Goal: Task Accomplishment & Management: Complete application form

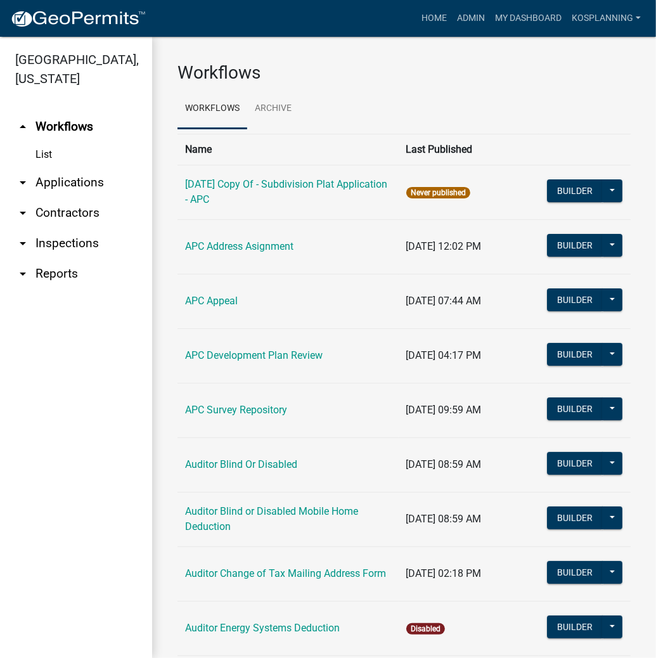
click at [71, 184] on link "arrow_drop_down Applications" at bounding box center [76, 182] width 152 height 30
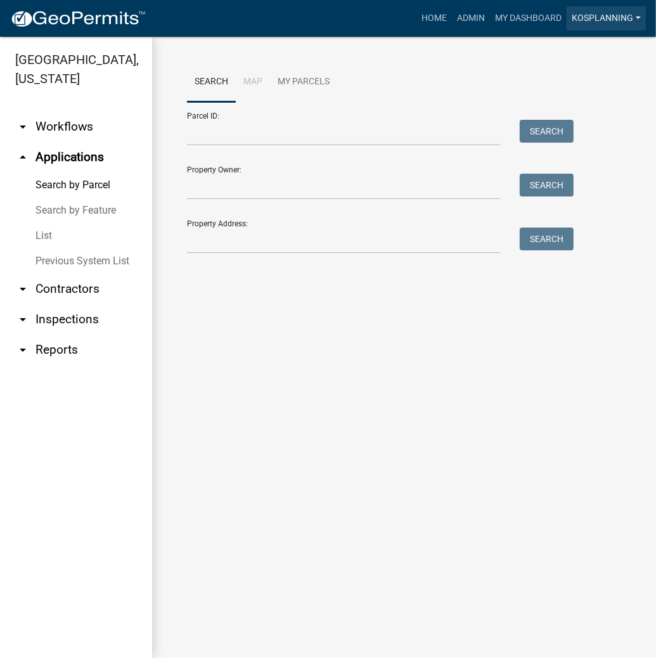
click at [611, 11] on link "kosplanning" at bounding box center [606, 18] width 79 height 24
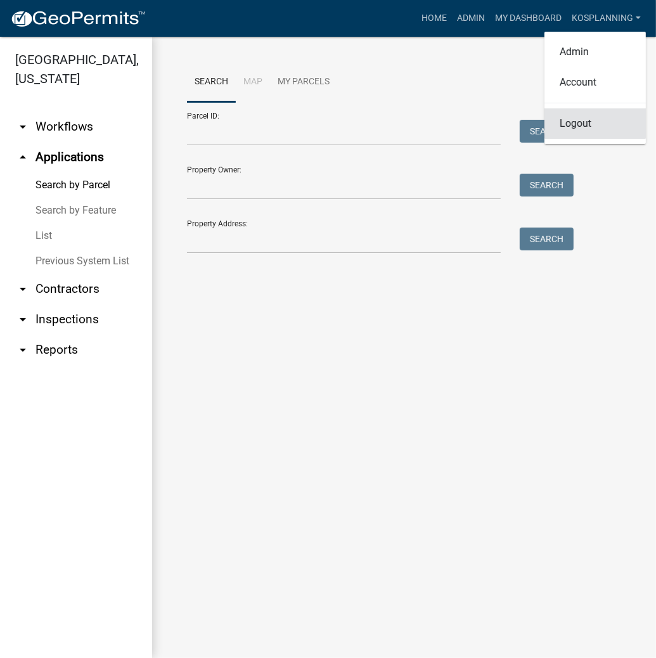
click at [577, 119] on link "Logout" at bounding box center [594, 123] width 101 height 30
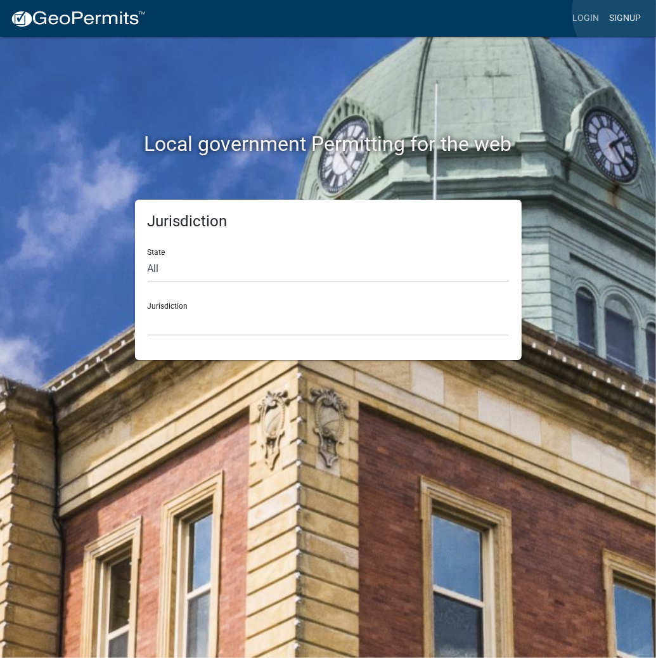
click at [624, 13] on link "Signup" at bounding box center [625, 18] width 42 height 24
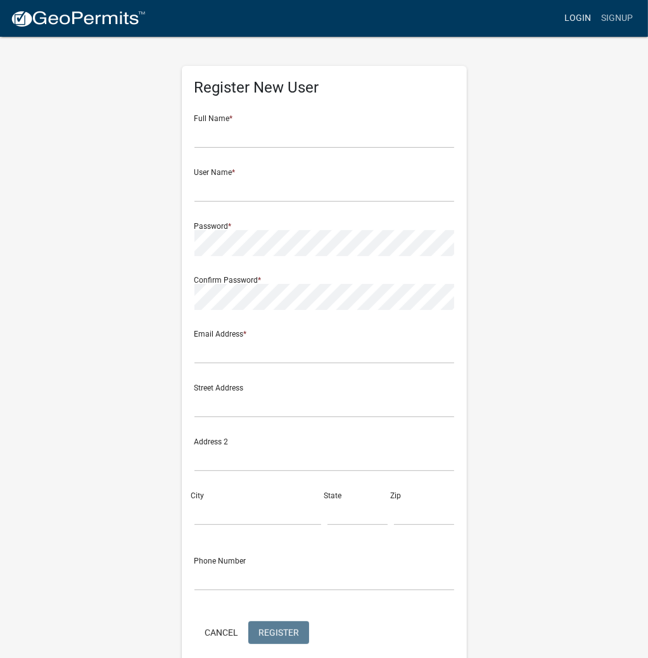
click at [583, 13] on link "Login" at bounding box center [578, 18] width 37 height 24
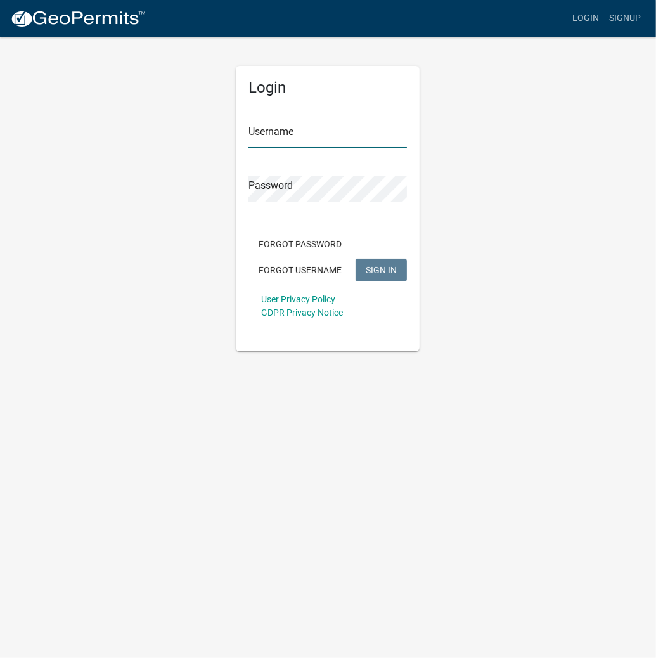
click at [281, 136] on input "Username" at bounding box center [327, 135] width 158 height 26
type input "kosplanning"
click at [356, 259] on button "SIGN IN" at bounding box center [381, 270] width 51 height 23
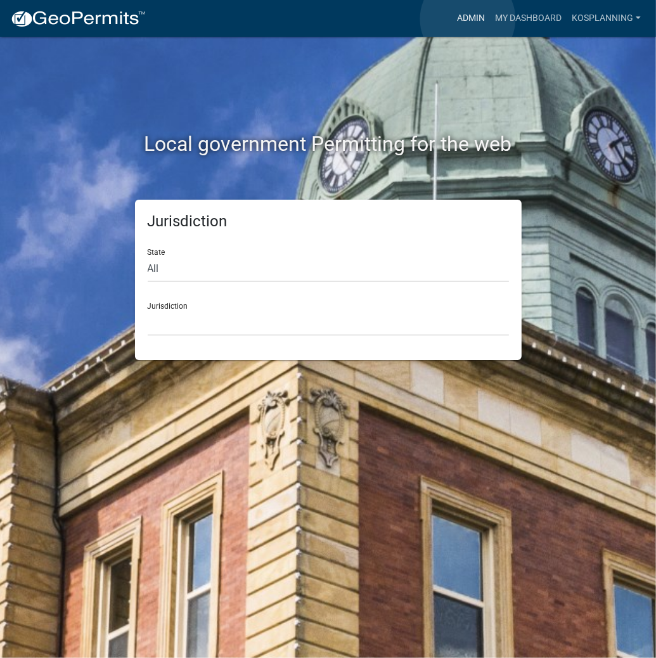
click at [468, 19] on link "Admin" at bounding box center [471, 18] width 38 height 24
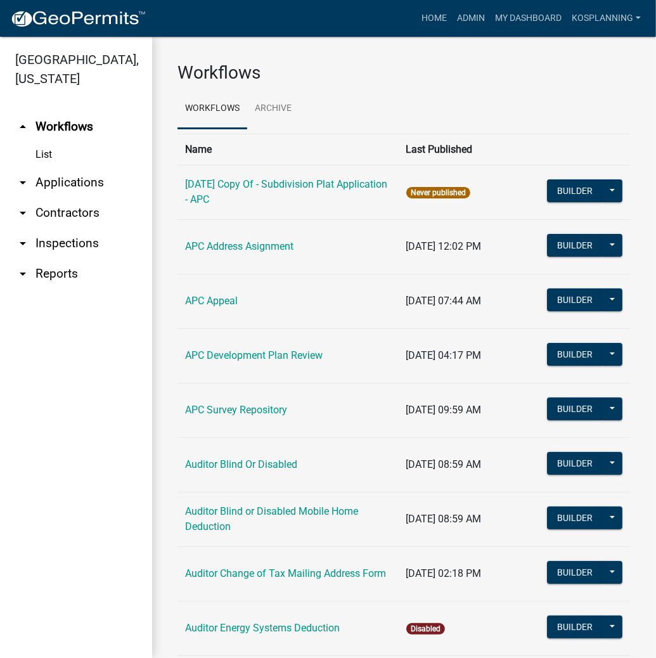
click at [98, 186] on link "arrow_drop_down Applications" at bounding box center [76, 182] width 152 height 30
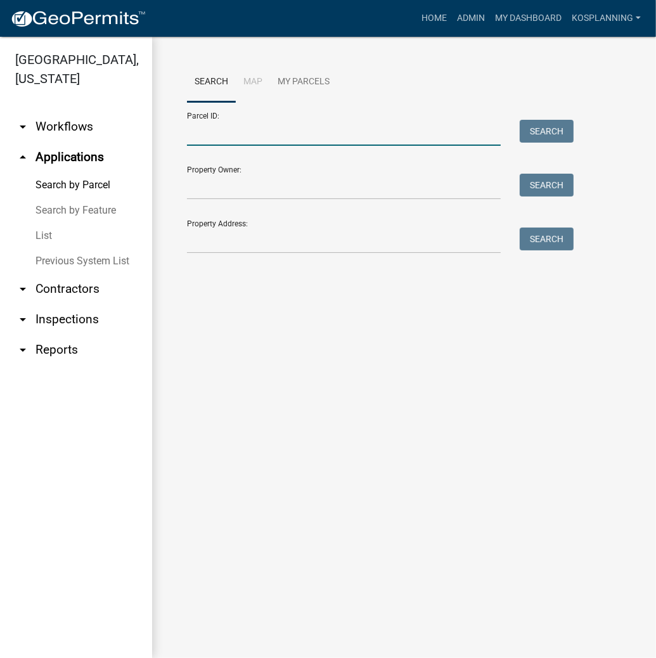
click at [197, 129] on input "Parcel ID:" at bounding box center [344, 133] width 314 height 26
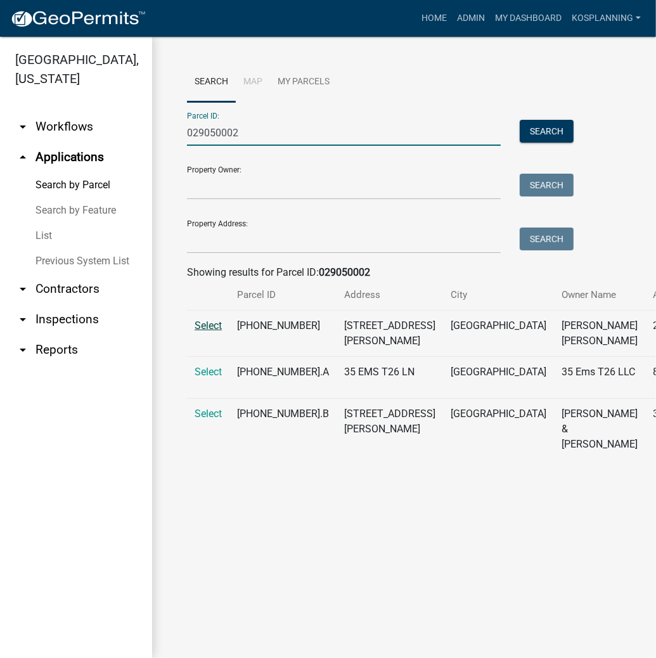
type input "029050002"
click at [200, 331] on span "Select" at bounding box center [208, 325] width 27 height 12
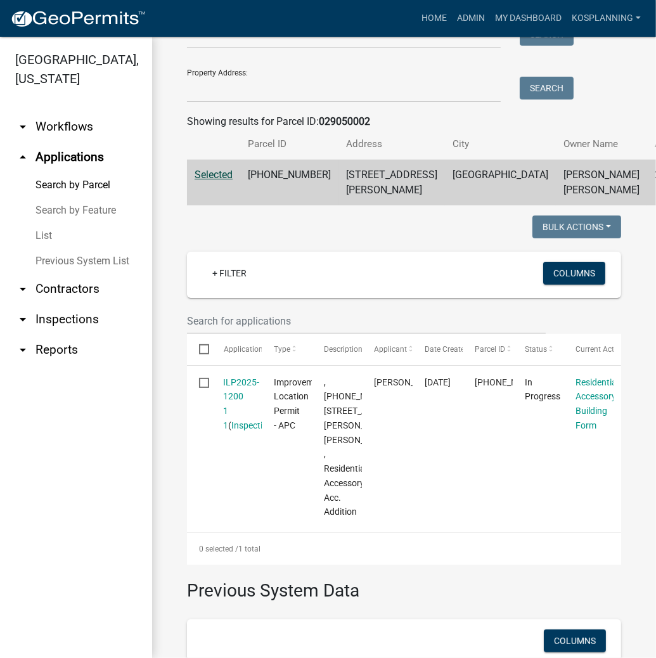
scroll to position [152, 0]
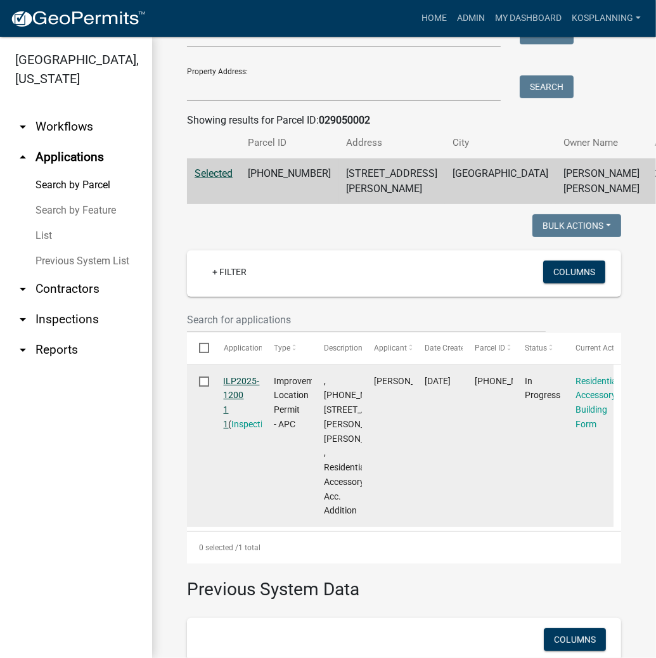
click at [237, 411] on link "ILP2025-1200 1 1" at bounding box center [242, 402] width 36 height 53
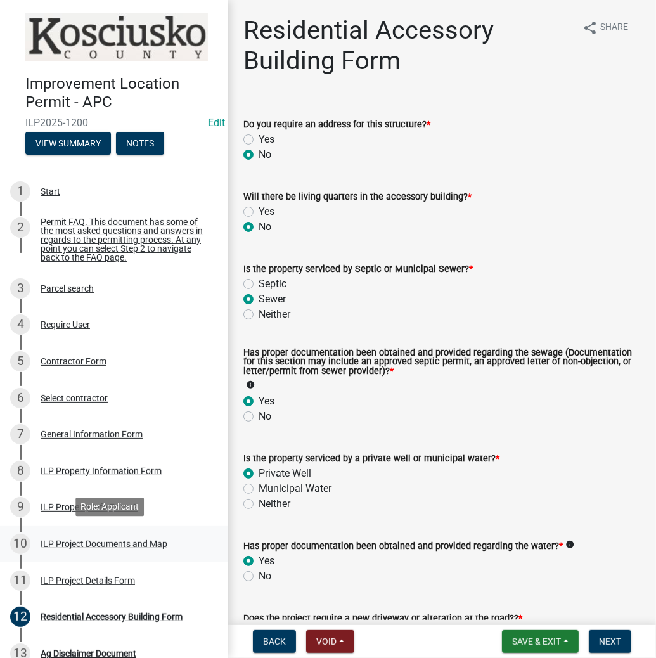
click at [134, 544] on div "ILP Project Documents and Map" at bounding box center [104, 543] width 127 height 9
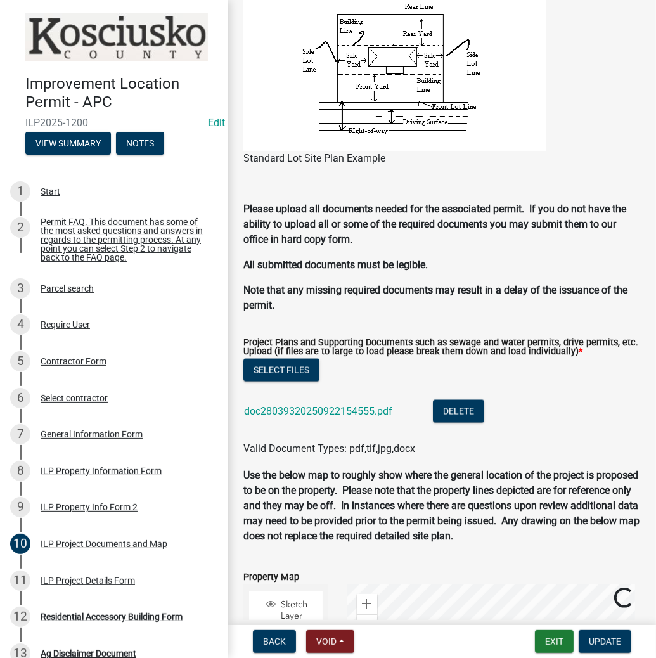
scroll to position [1318, 0]
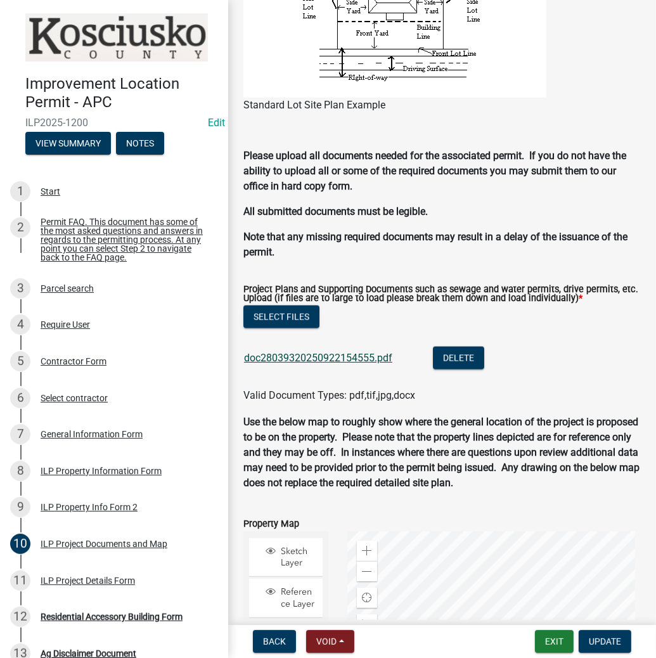
click at [324, 356] on link "doc28039320250922154555.pdf" at bounding box center [318, 358] width 148 height 12
click at [304, 307] on button "Select files" at bounding box center [281, 316] width 76 height 23
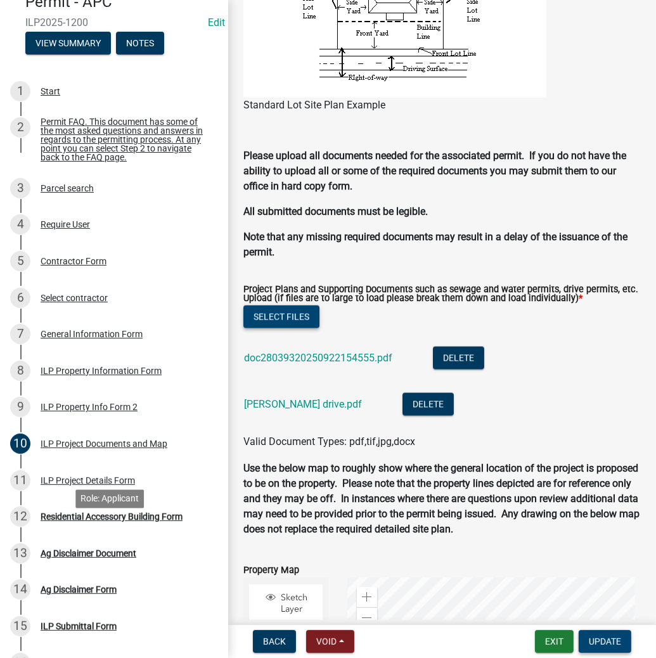
scroll to position [101, 0]
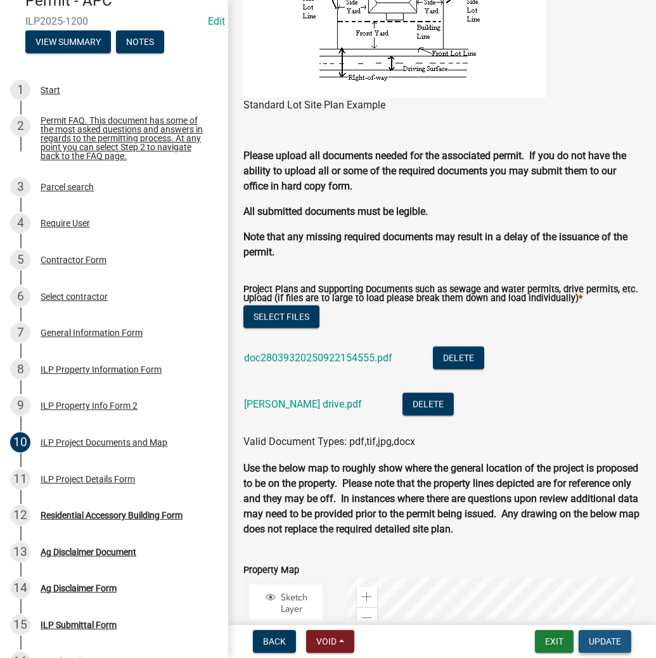
click at [611, 645] on span "Update" at bounding box center [605, 641] width 32 height 10
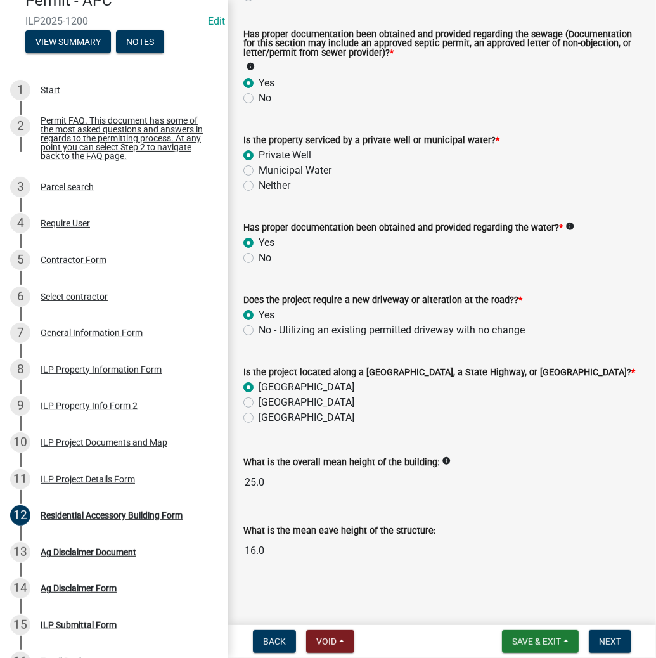
scroll to position [321, 0]
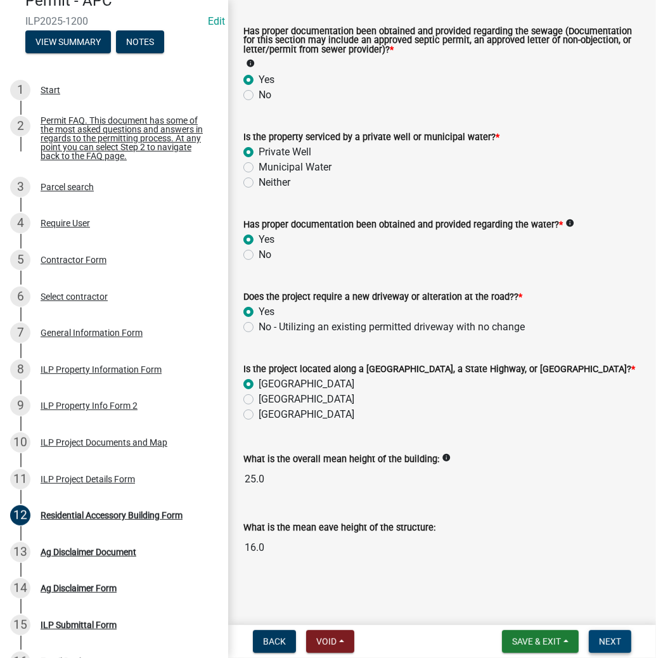
click at [612, 641] on span "Next" at bounding box center [610, 641] width 22 height 10
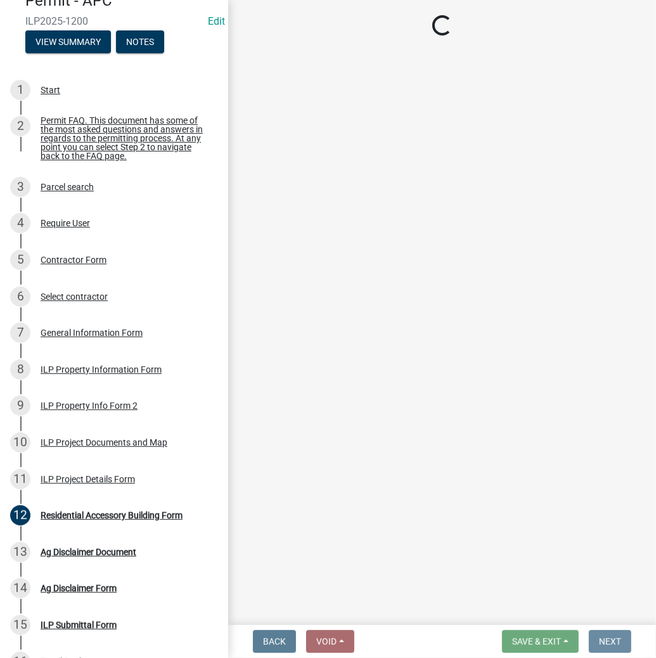
scroll to position [0, 0]
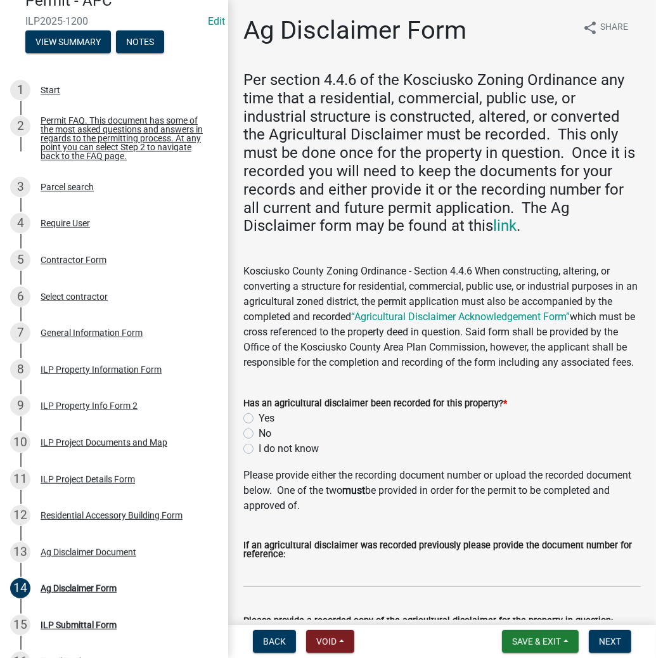
click at [259, 426] on label "Yes" at bounding box center [267, 418] width 16 height 15
click at [259, 419] on input "Yes" at bounding box center [263, 415] width 8 height 8
radio input "true"
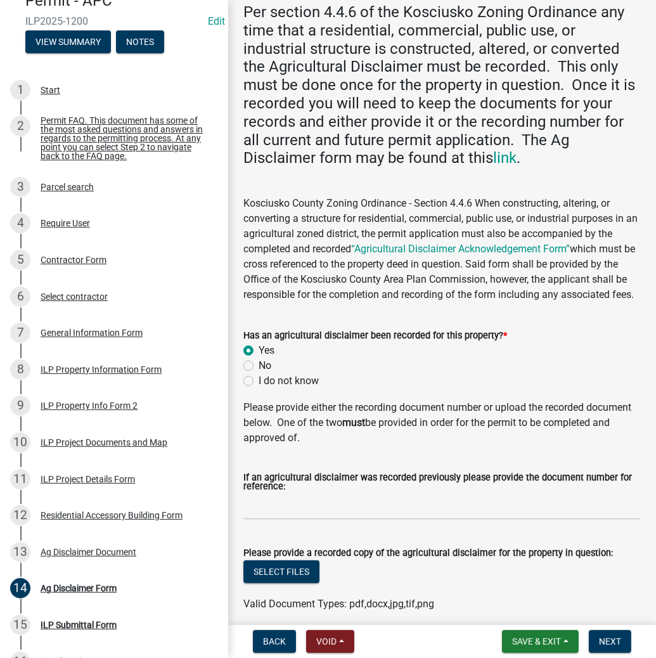
scroll to position [183, 0]
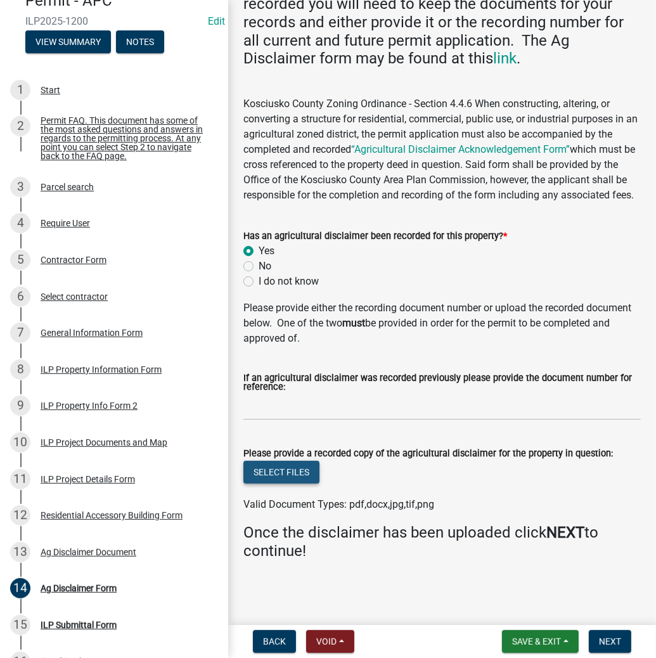
click at [288, 470] on button "Select files" at bounding box center [281, 472] width 76 height 23
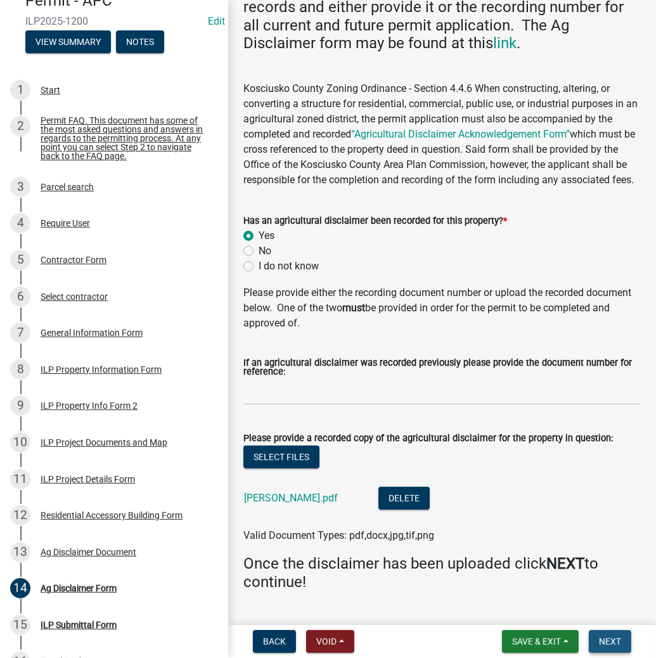
click at [616, 640] on span "Next" at bounding box center [610, 641] width 22 height 10
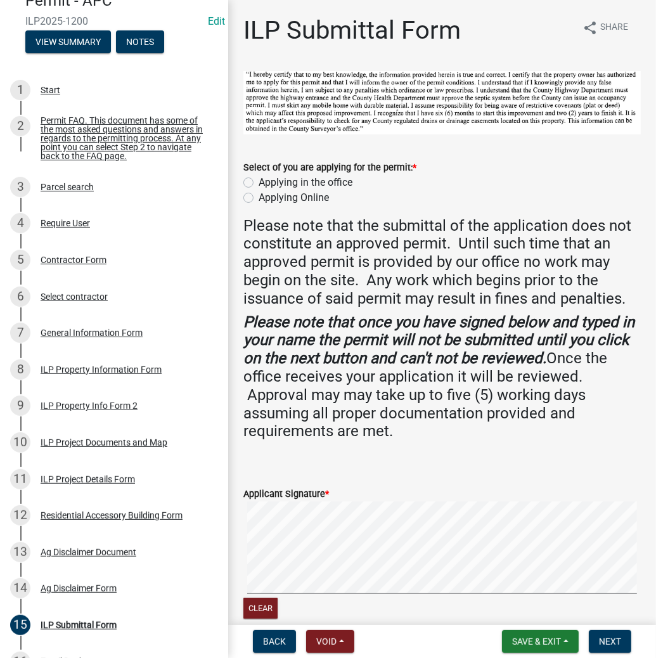
click at [259, 179] on label "Applying in the office" at bounding box center [306, 182] width 94 height 15
click at [259, 179] on input "Applying in the office" at bounding box center [263, 179] width 8 height 8
radio input "true"
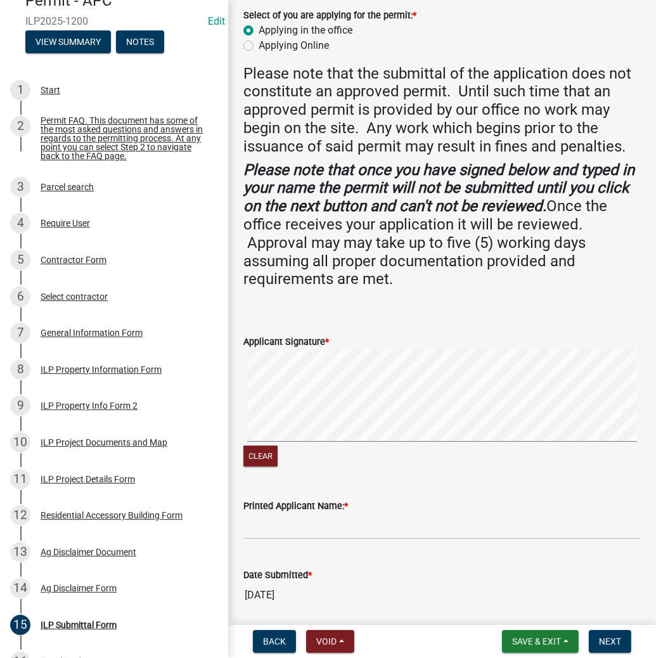
scroll to position [198, 0]
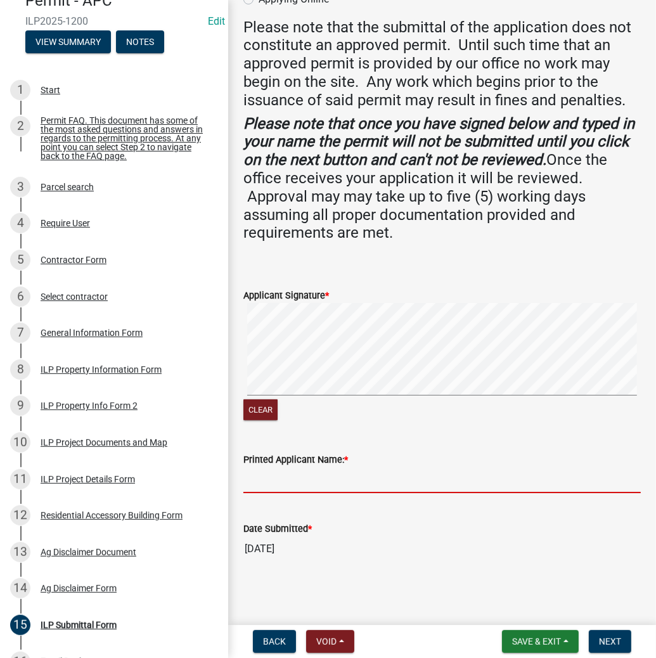
click at [278, 470] on input "Printed Applicant Name: *" at bounding box center [441, 480] width 397 height 26
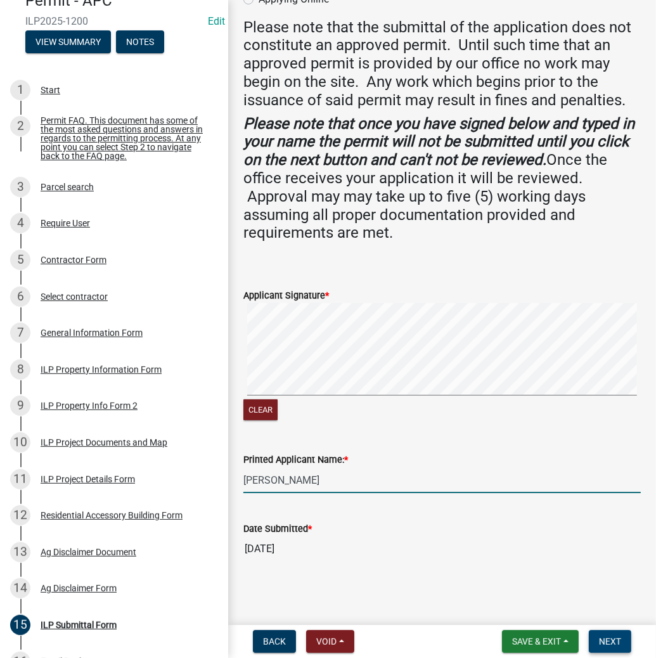
type input "[PERSON_NAME]"
click at [611, 648] on button "Next" at bounding box center [610, 641] width 42 height 23
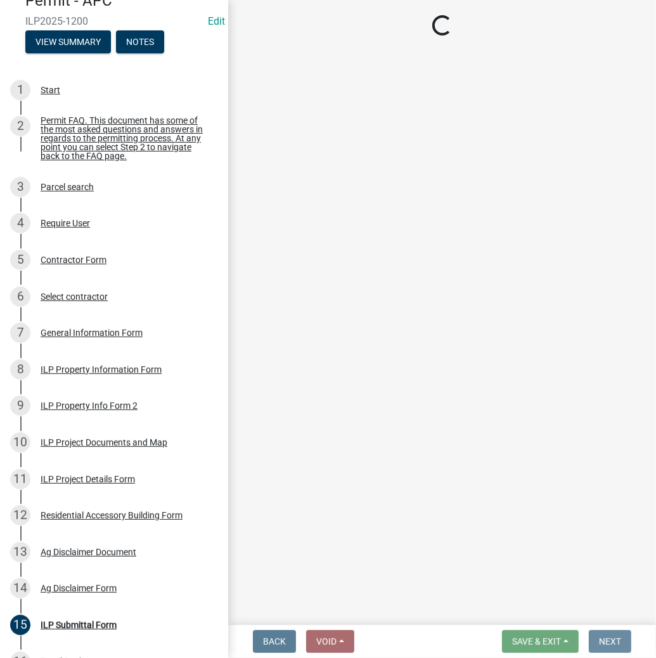
scroll to position [0, 0]
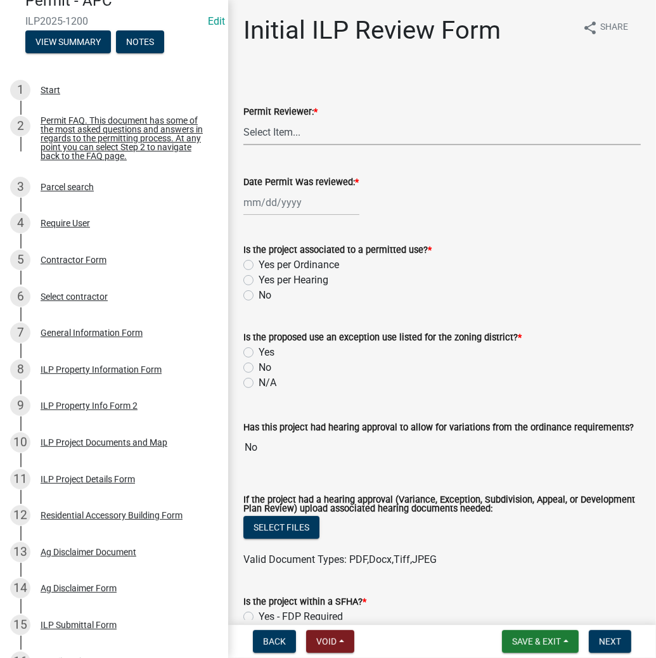
click at [261, 132] on select "Select Item... MMS LT AT CS [PERSON_NAME]" at bounding box center [441, 132] width 397 height 26
click at [243, 119] on select "Select Item... MMS LT AT CS [PERSON_NAME]" at bounding box center [441, 132] width 397 height 26
select select "c872cdc8-ca01-49f1-a213-e4b05fa58cd2"
click at [281, 208] on div at bounding box center [301, 202] width 116 height 26
select select "9"
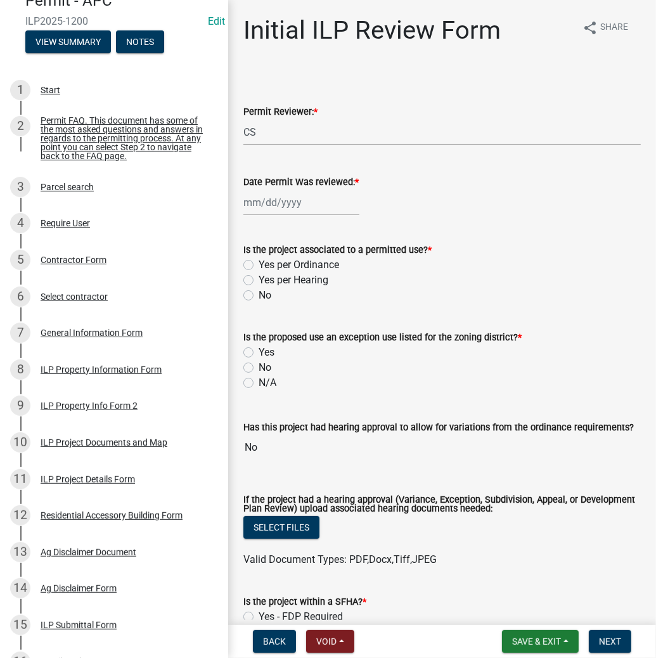
select select "2025"
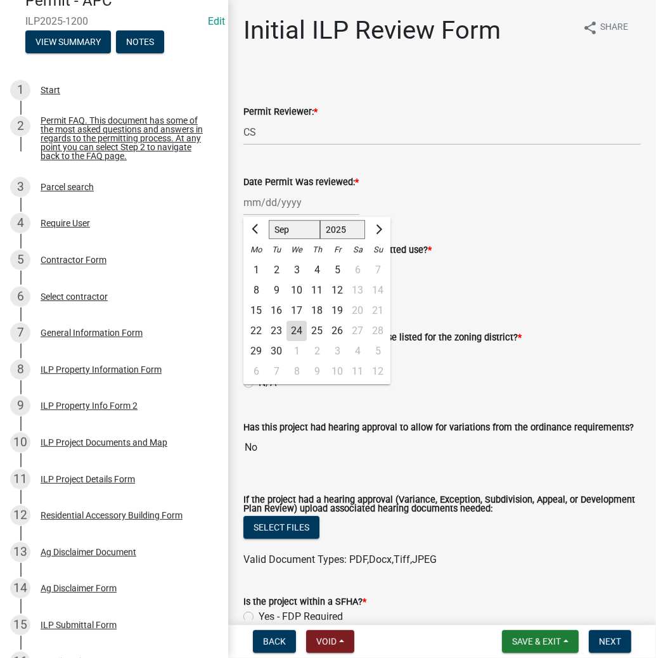
click at [291, 332] on div "24" at bounding box center [296, 331] width 20 height 20
type input "[DATE]"
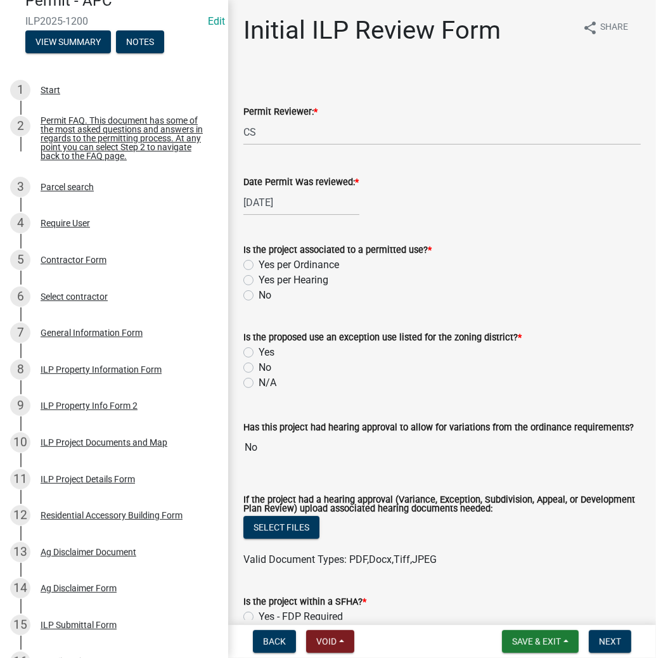
click at [259, 264] on label "Yes per Ordinance" at bounding box center [299, 264] width 80 height 15
click at [259, 264] on input "Yes per Ordinance" at bounding box center [263, 261] width 8 height 8
radio input "true"
click at [259, 368] on label "No" at bounding box center [265, 367] width 13 height 15
click at [259, 368] on input "No" at bounding box center [263, 364] width 8 height 8
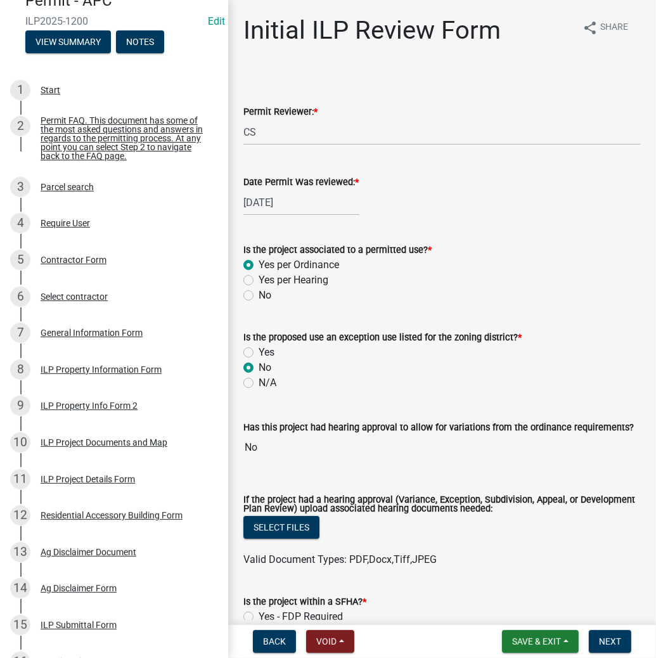
radio input "true"
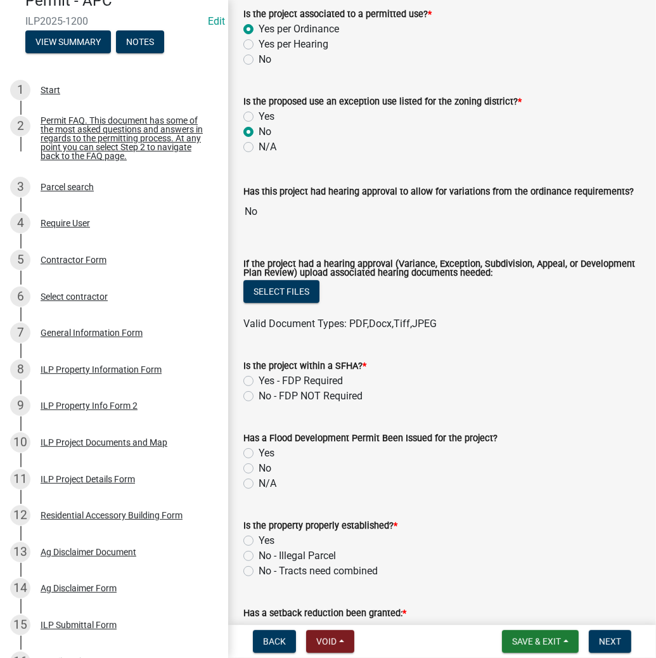
scroll to position [406, 0]
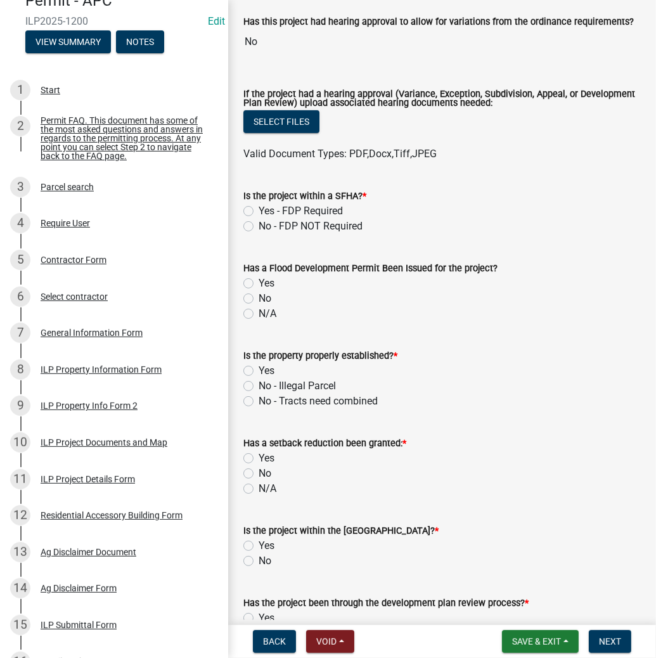
click at [259, 226] on label "No - FDP NOT Required" at bounding box center [311, 226] width 104 height 15
click at [259, 226] on input "No - FDP NOT Required" at bounding box center [263, 223] width 8 height 8
radio input "true"
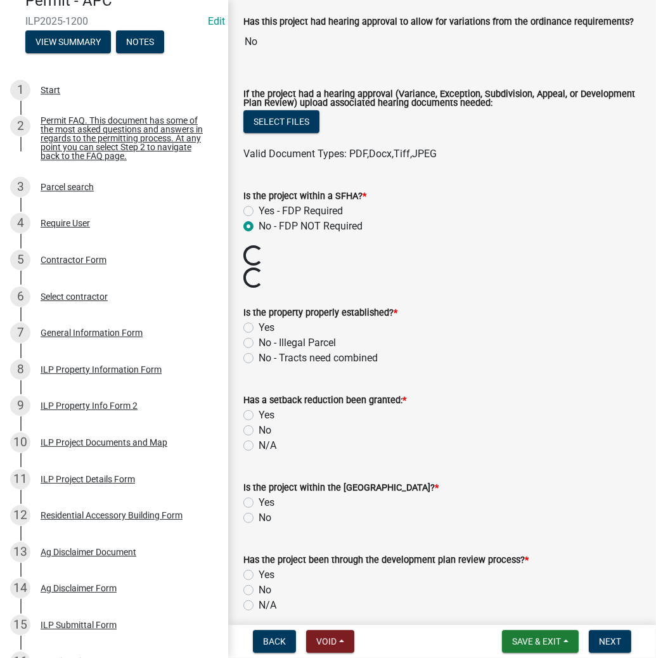
click at [259, 326] on label "Yes" at bounding box center [267, 327] width 16 height 15
click at [259, 326] on input "Yes" at bounding box center [263, 324] width 8 height 8
radio input "true"
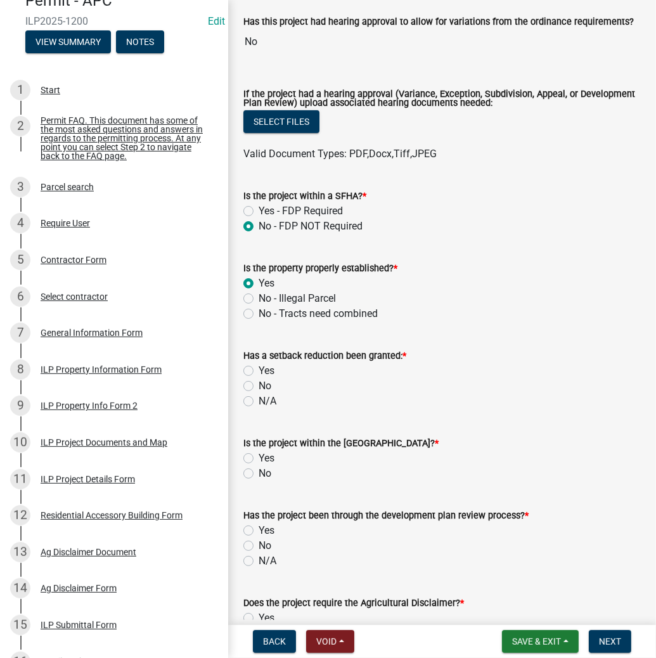
click at [259, 385] on label "No" at bounding box center [265, 385] width 13 height 15
click at [259, 385] on input "No" at bounding box center [263, 382] width 8 height 8
radio input "true"
click at [259, 471] on label "No" at bounding box center [265, 473] width 13 height 15
click at [259, 471] on input "No" at bounding box center [263, 470] width 8 height 8
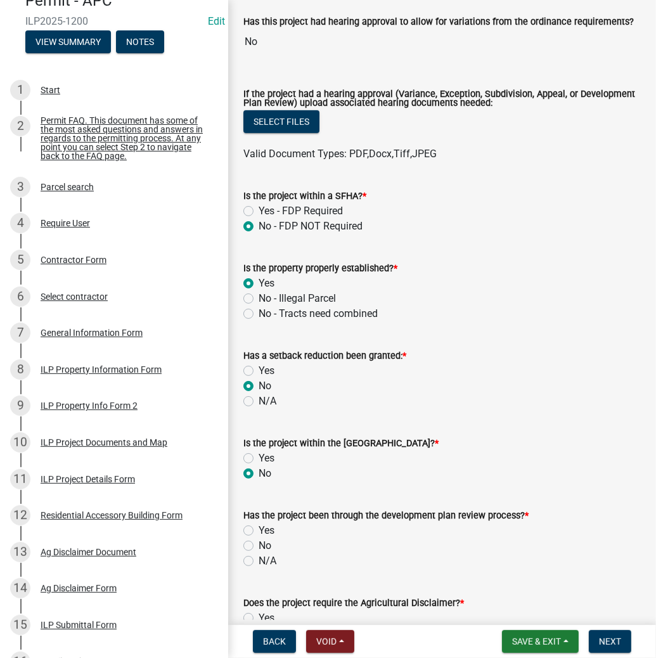
radio input "true"
click at [259, 546] on label "No" at bounding box center [265, 545] width 13 height 15
click at [259, 546] on input "No" at bounding box center [263, 542] width 8 height 8
radio input "true"
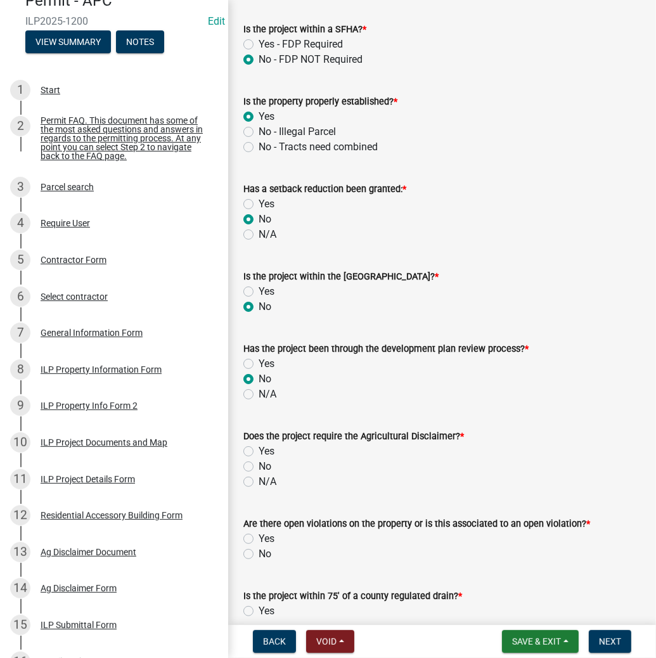
scroll to position [608, 0]
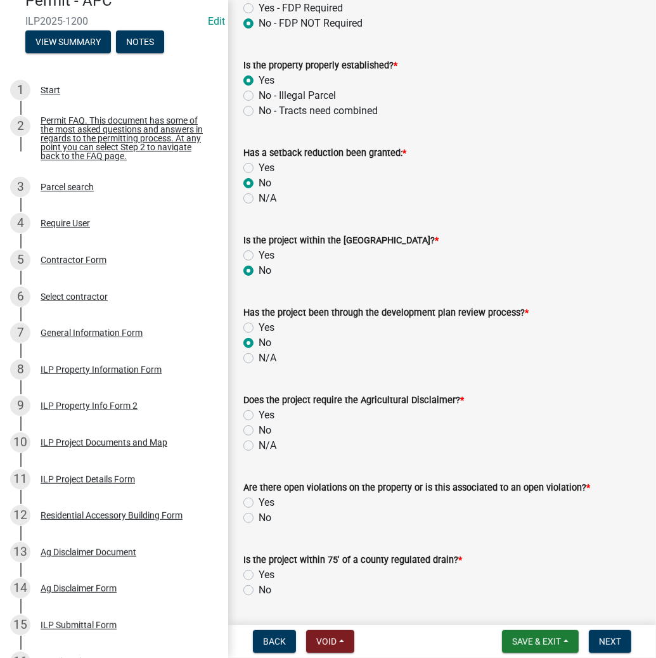
click at [259, 413] on label "Yes" at bounding box center [267, 415] width 16 height 15
click at [259, 413] on input "Yes" at bounding box center [263, 412] width 8 height 8
radio input "true"
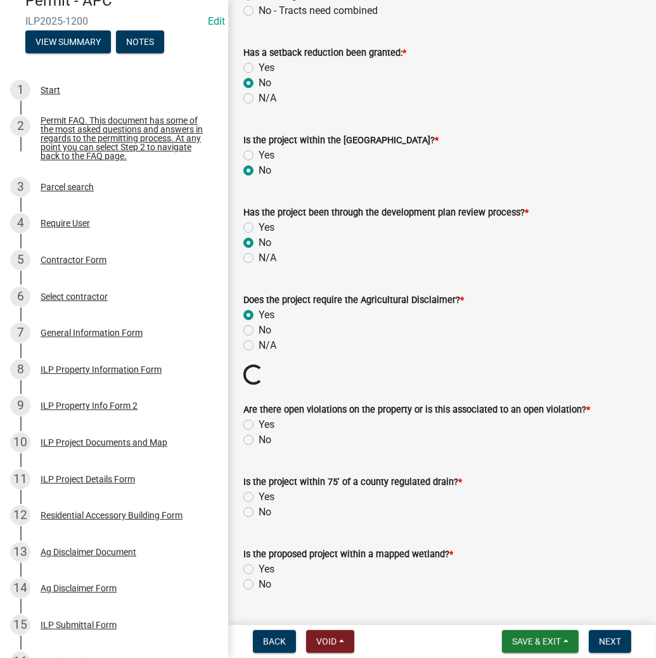
scroll to position [710, 0]
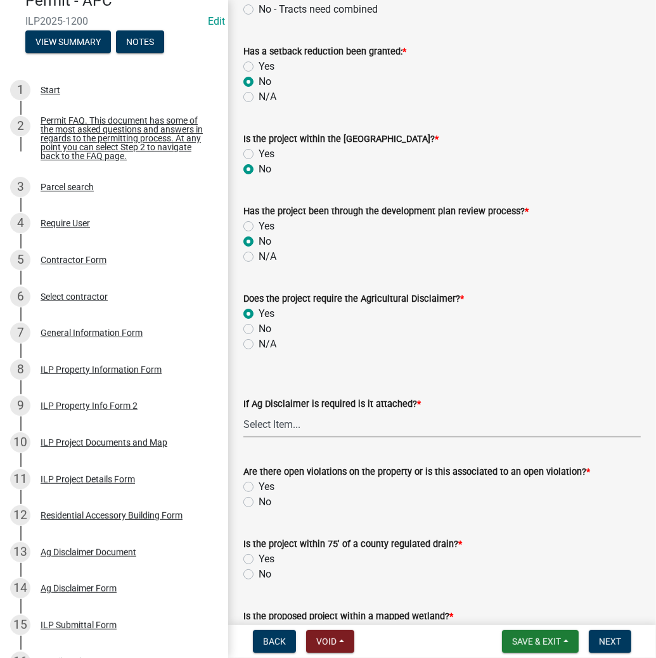
drag, startPoint x: 293, startPoint y: 427, endPoint x: 299, endPoint y: 435, distance: 10.2
click at [293, 427] on select "Select Item... Yes No" at bounding box center [441, 424] width 397 height 26
click at [243, 411] on select "Select Item... Yes No" at bounding box center [441, 424] width 397 height 26
select select "c0fa77dd-9ee0-4144-9979-eb2eebb8c086"
click at [259, 504] on label "No" at bounding box center [265, 501] width 13 height 15
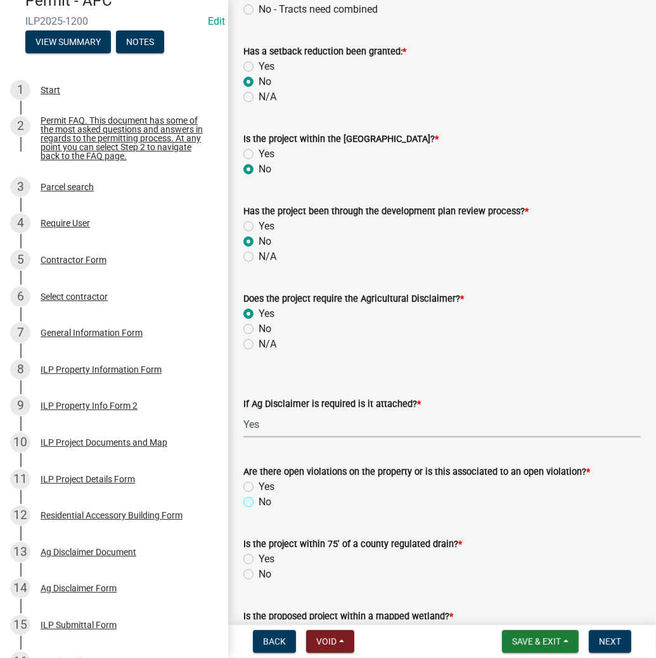
click at [259, 503] on input "No" at bounding box center [263, 498] width 8 height 8
radio input "true"
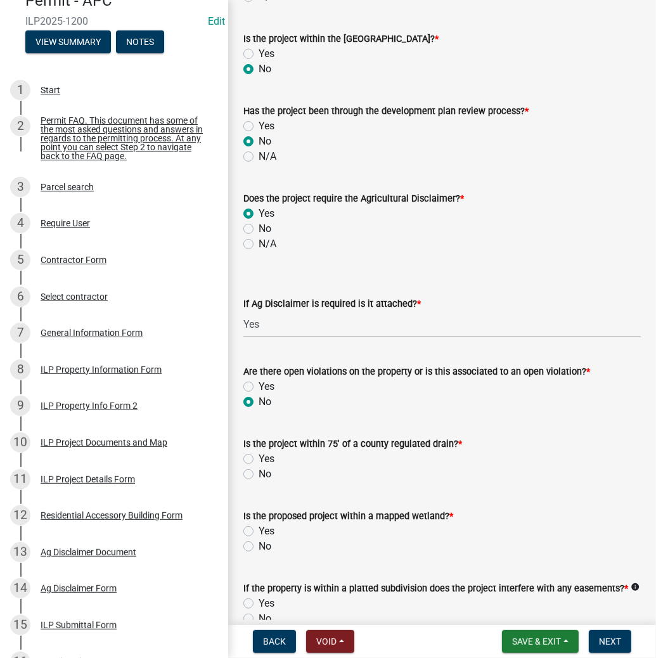
scroll to position [811, 0]
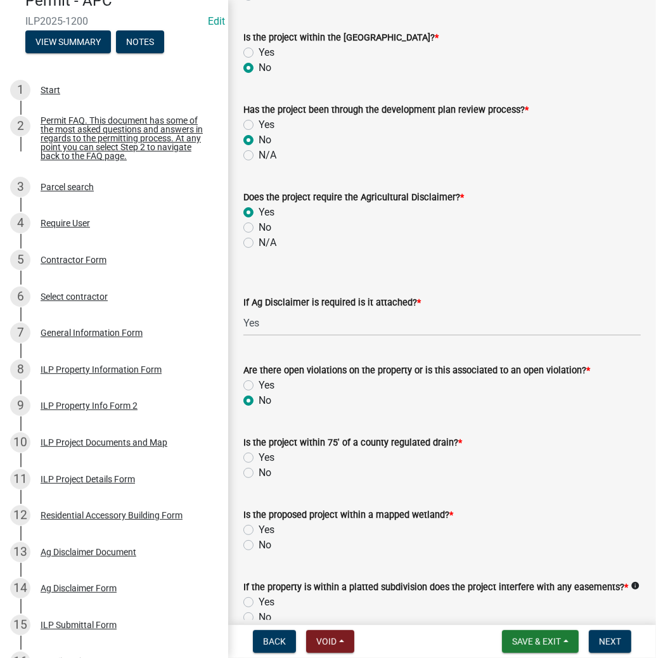
click at [259, 471] on label "No" at bounding box center [265, 472] width 13 height 15
click at [259, 471] on input "No" at bounding box center [263, 469] width 8 height 8
radio input "true"
click at [259, 540] on label "No" at bounding box center [265, 544] width 13 height 15
click at [259, 540] on input "No" at bounding box center [263, 541] width 8 height 8
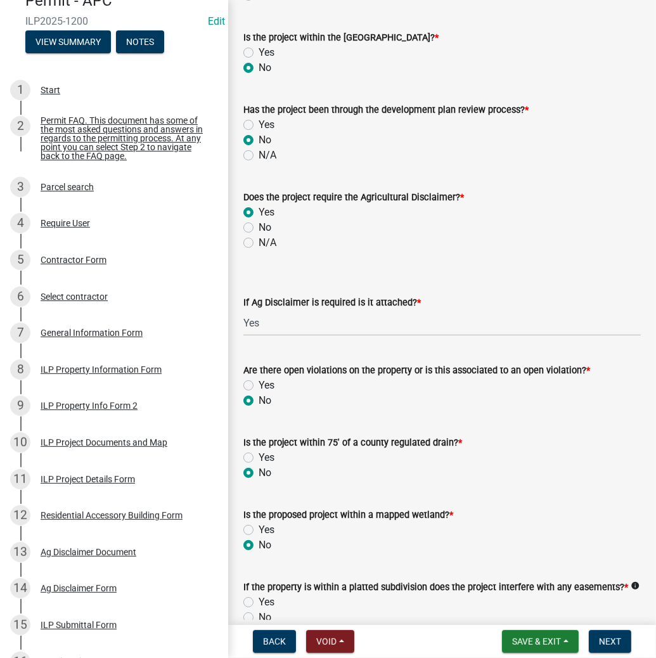
radio input "true"
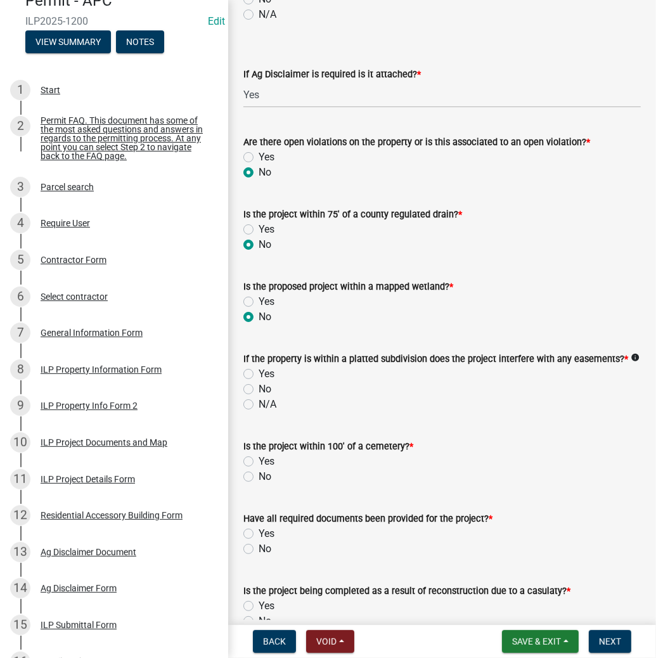
scroll to position [1065, 0]
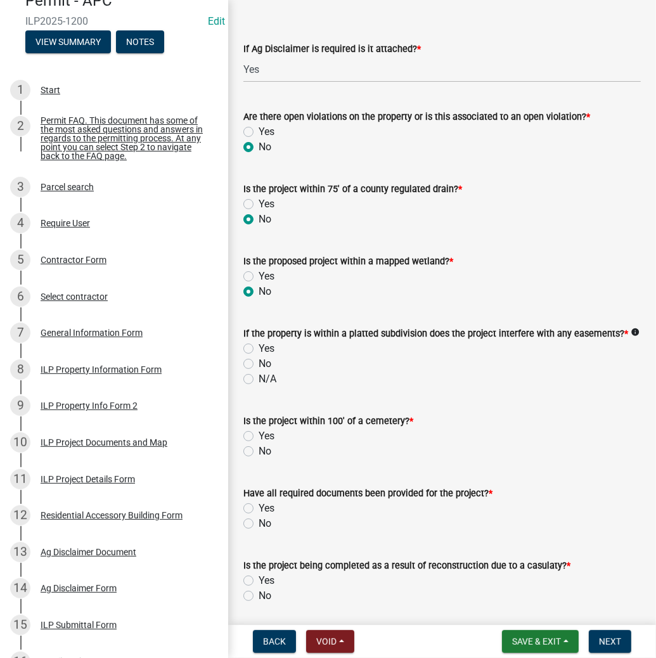
click at [259, 364] on label "No" at bounding box center [265, 363] width 13 height 15
click at [259, 364] on input "No" at bounding box center [263, 360] width 8 height 8
radio input "true"
click at [259, 453] on label "No" at bounding box center [265, 451] width 13 height 15
click at [259, 452] on input "No" at bounding box center [263, 448] width 8 height 8
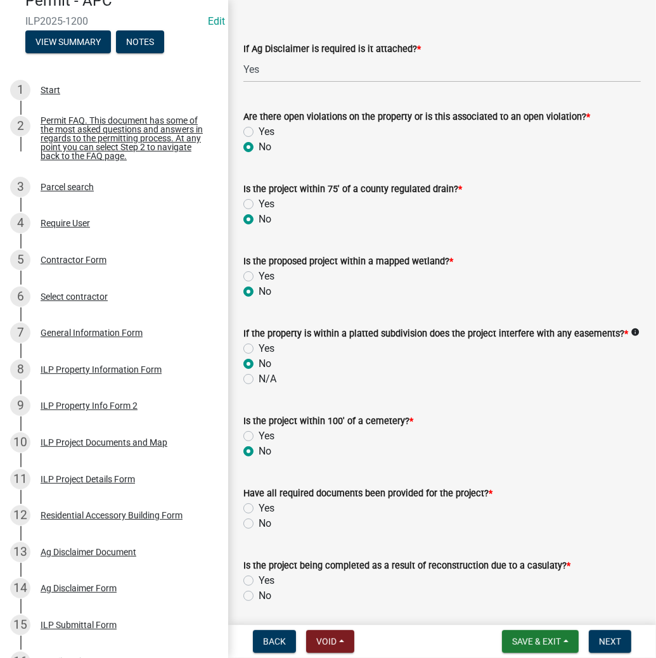
radio input "true"
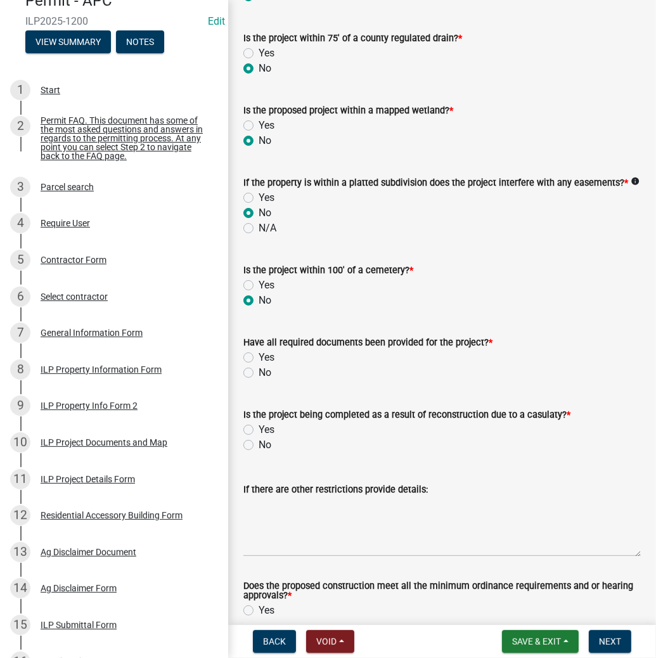
scroll to position [1217, 0]
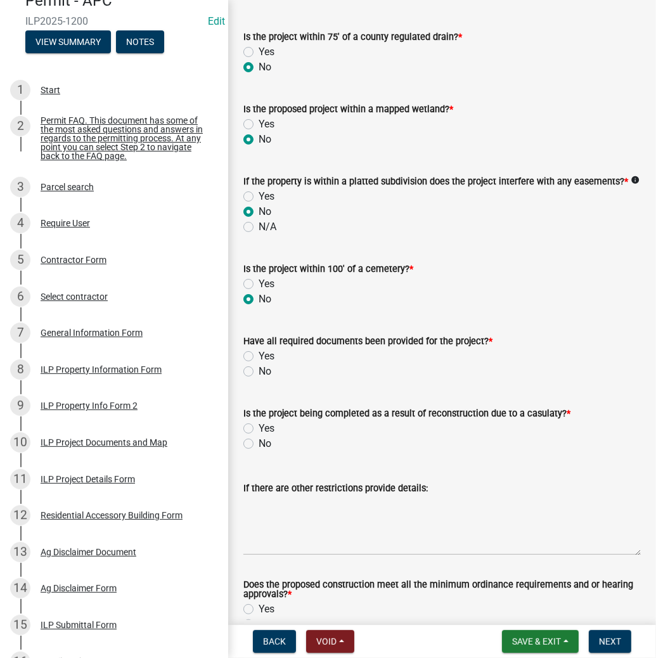
click at [259, 354] on label "Yes" at bounding box center [267, 356] width 16 height 15
click at [259, 354] on input "Yes" at bounding box center [263, 353] width 8 height 8
radio input "true"
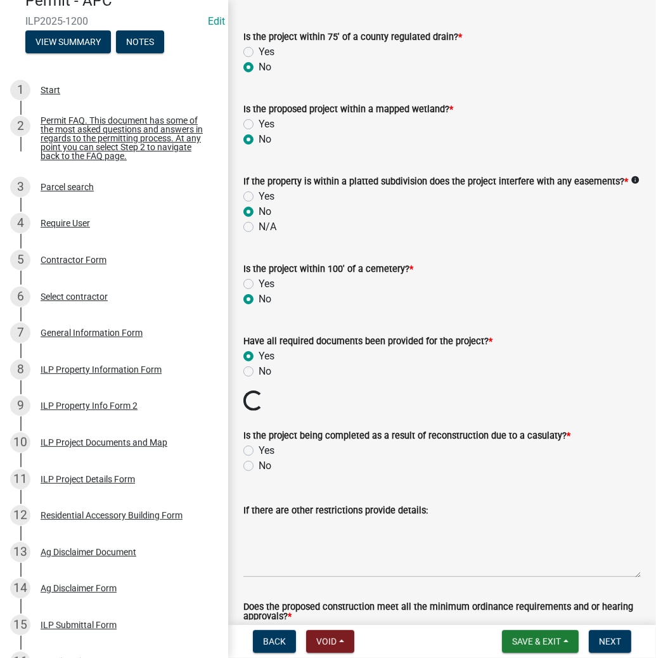
click at [259, 464] on label "No" at bounding box center [265, 465] width 13 height 15
click at [259, 464] on input "No" at bounding box center [263, 462] width 8 height 8
radio input "true"
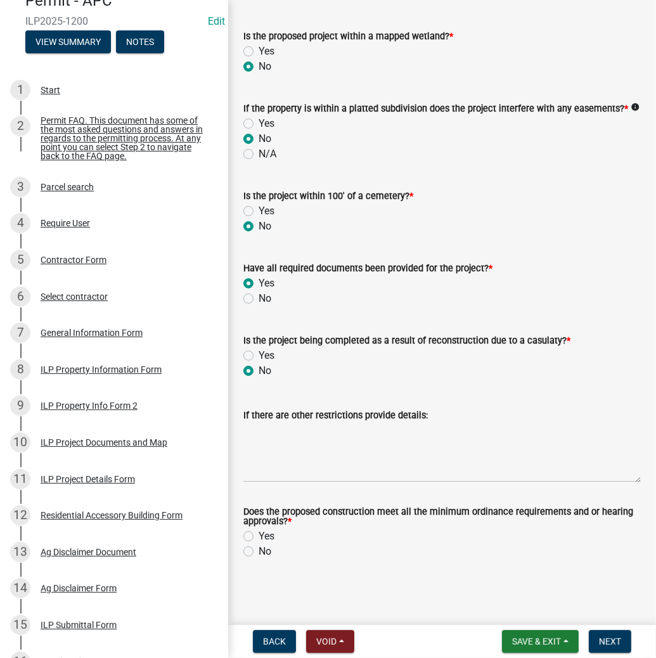
scroll to position [1290, 0]
click at [259, 532] on label "Yes" at bounding box center [267, 536] width 16 height 15
click at [259, 532] on input "Yes" at bounding box center [263, 533] width 8 height 8
radio input "true"
click at [617, 639] on span "Next" at bounding box center [610, 641] width 22 height 10
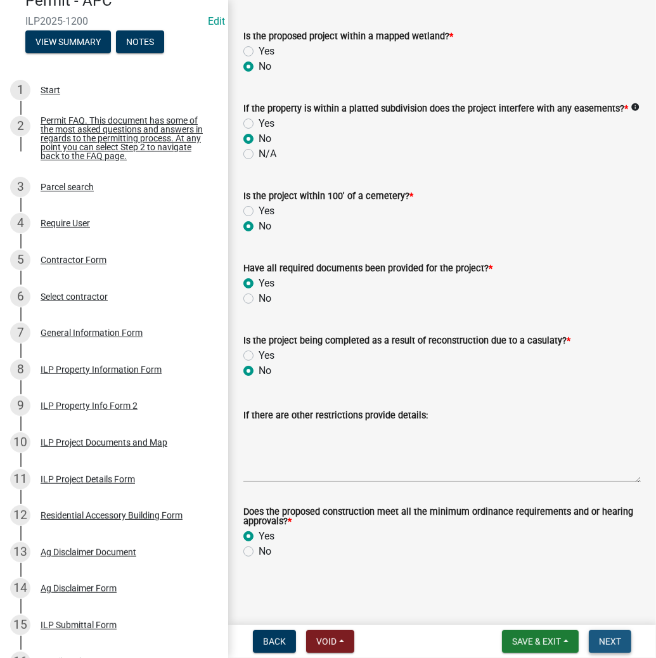
scroll to position [0, 0]
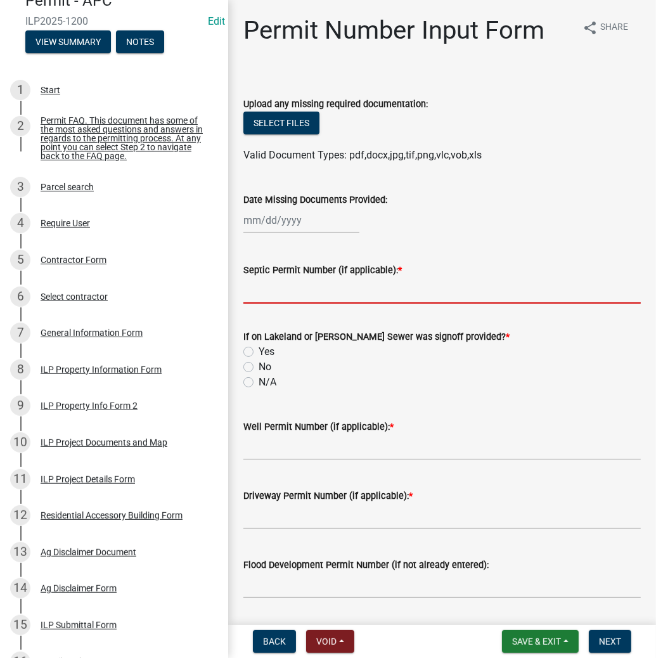
click at [269, 292] on input "Septic Permit Number (if applicable): *" at bounding box center [441, 291] width 397 height 26
type input "TCRSD"
click at [259, 351] on label "Yes" at bounding box center [267, 351] width 16 height 15
click at [259, 351] on input "Yes" at bounding box center [263, 348] width 8 height 8
radio input "true"
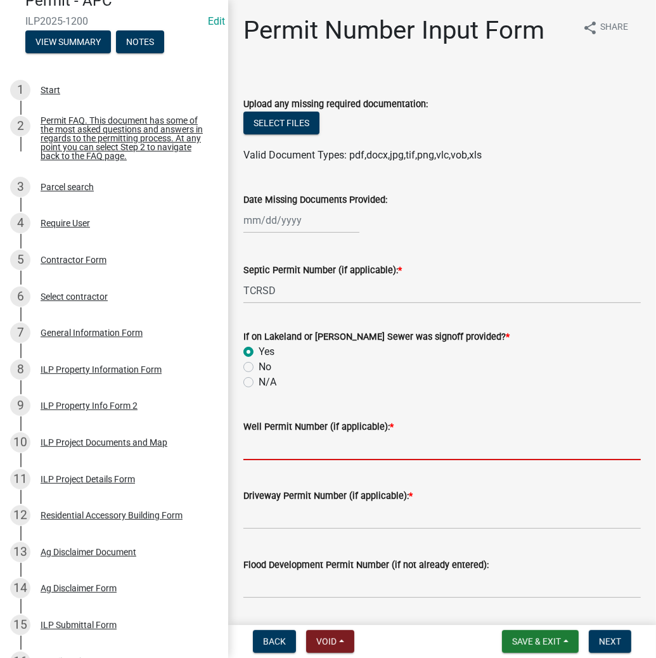
click at [273, 459] on input "Well Permit Number (if applicable): *" at bounding box center [441, 447] width 397 height 26
type input "LONO"
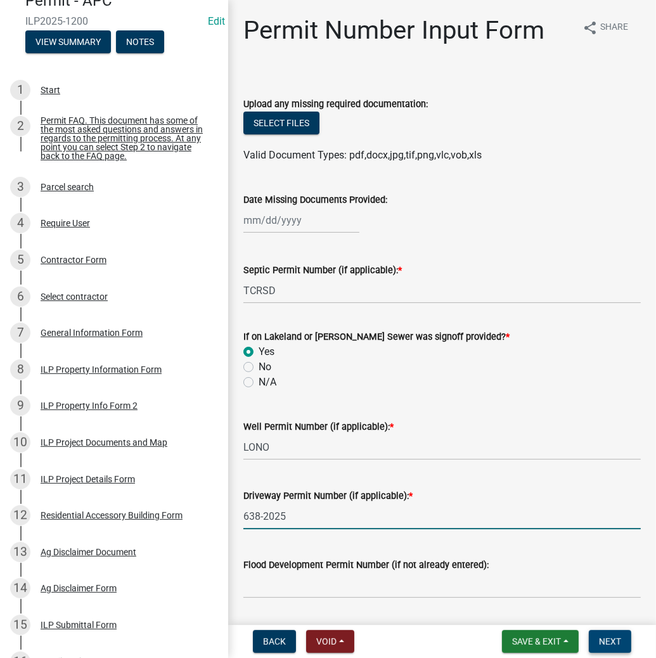
type input "638-2025"
click at [593, 639] on button "Next" at bounding box center [610, 641] width 42 height 23
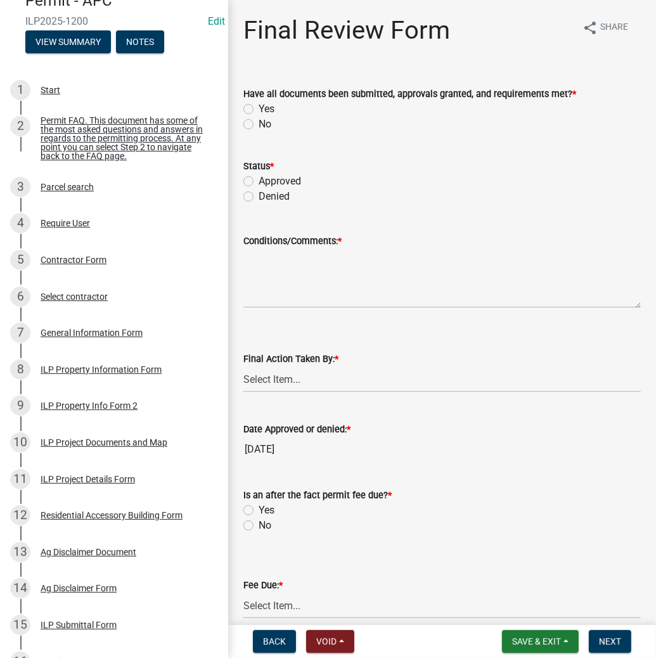
click at [259, 107] on label "Yes" at bounding box center [267, 108] width 16 height 15
click at [259, 107] on input "Yes" at bounding box center [263, 105] width 8 height 8
radio input "true"
click at [259, 177] on label "Approved" at bounding box center [280, 181] width 42 height 15
click at [259, 177] on input "Approved" at bounding box center [263, 178] width 8 height 8
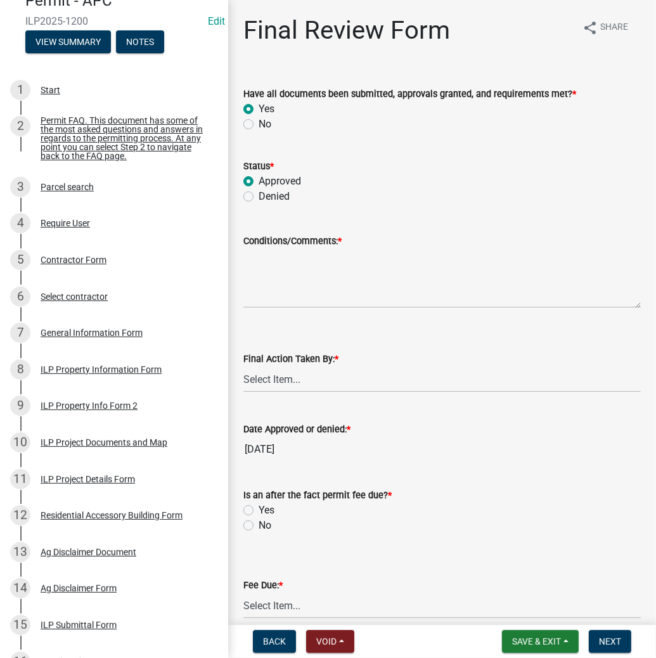
radio input "true"
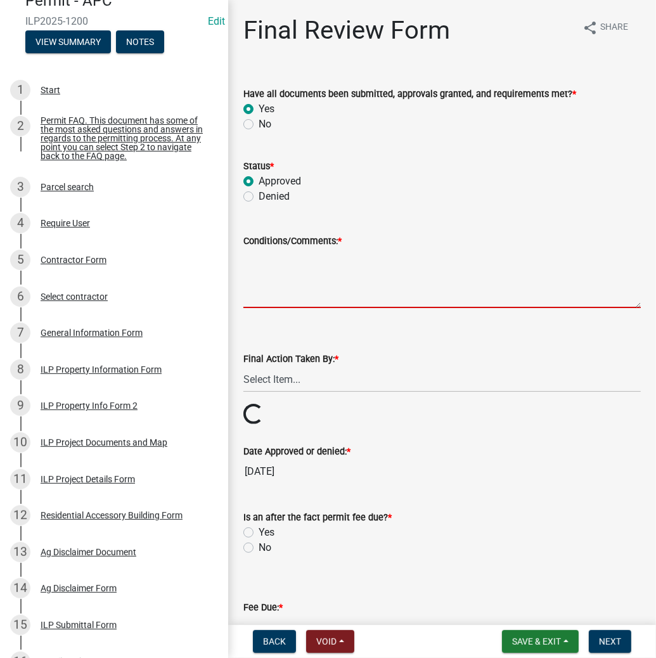
click at [260, 267] on textarea "Conditions/Comments: *" at bounding box center [441, 278] width 397 height 60
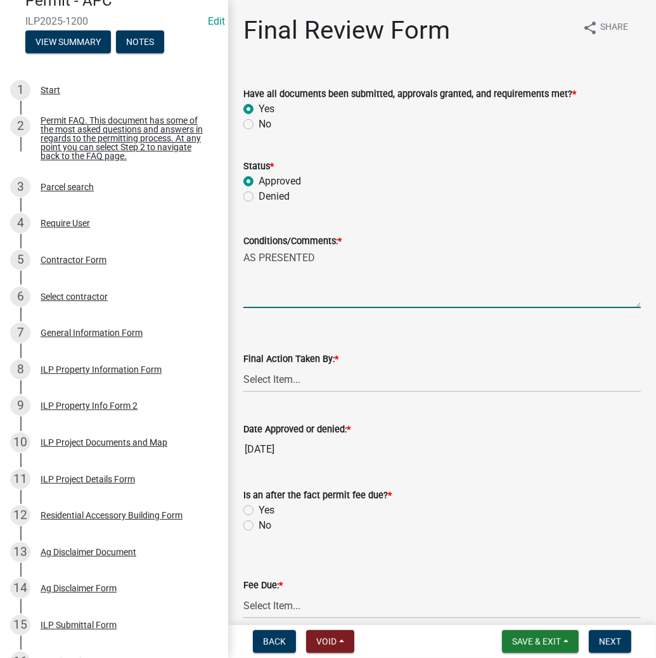
type textarea "AS PRESENTED"
click at [266, 385] on select "Select Item... MMS LT AT CS [PERSON_NAME]" at bounding box center [441, 379] width 397 height 26
click at [243, 366] on select "Select Item... MMS LT AT CS [PERSON_NAME]" at bounding box center [441, 379] width 397 height 26
select select "c872cdc8-ca01-49f1-a213-e4b05fa58cd2"
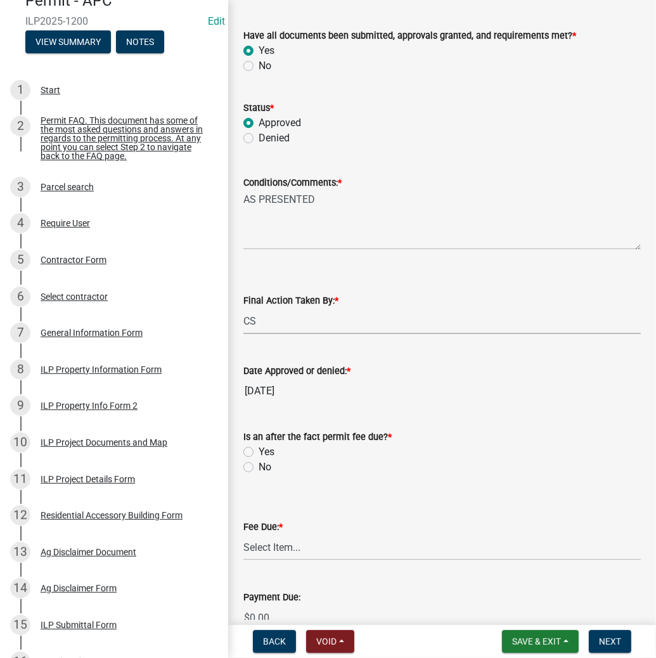
scroll to position [101, 0]
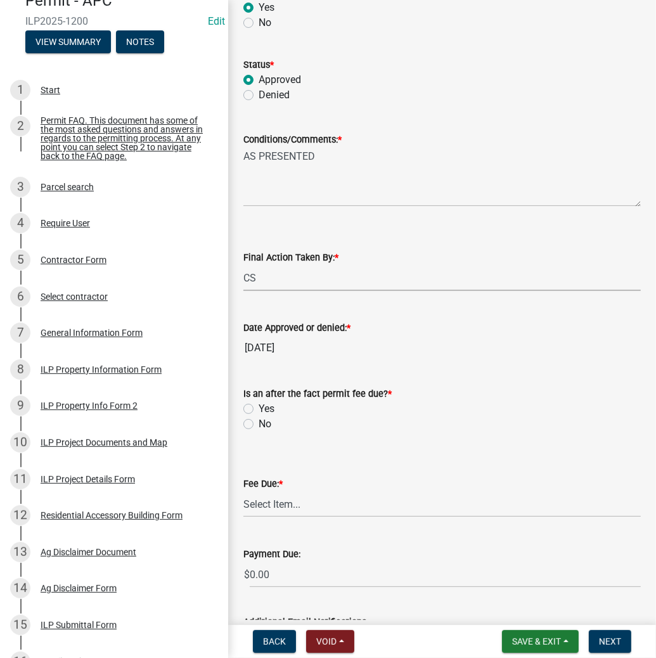
click at [259, 424] on label "No" at bounding box center [265, 423] width 13 height 15
click at [259, 424] on input "No" at bounding box center [263, 420] width 8 height 8
radio input "true"
click at [276, 507] on select "Select Item... N/A $10.00 $25.00 $125.00 $250 $500 $500 + $10.00 for every 10 s…" at bounding box center [441, 504] width 397 height 26
click at [243, 491] on select "Select Item... N/A $10.00 $25.00 $125.00 $250 $500 $500 + $10.00 for every 10 s…" at bounding box center [441, 504] width 397 height 26
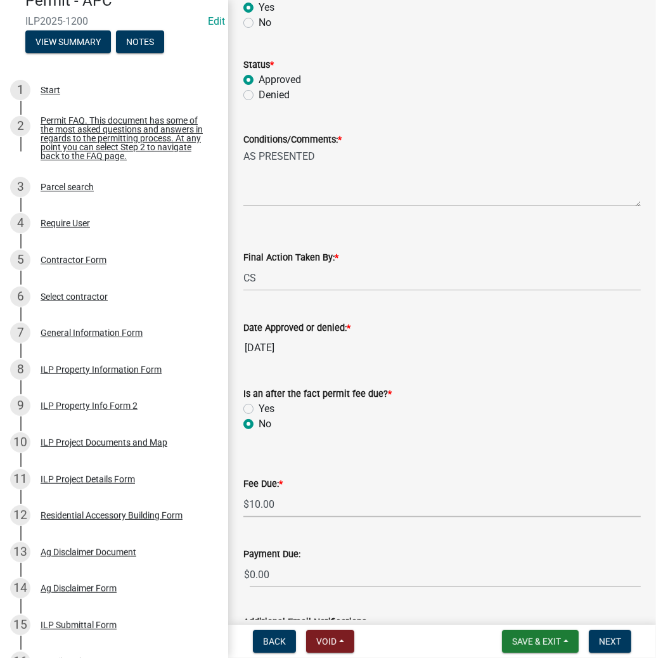
select select "6f482d1d-eb35-47e6-92b0-143404755581"
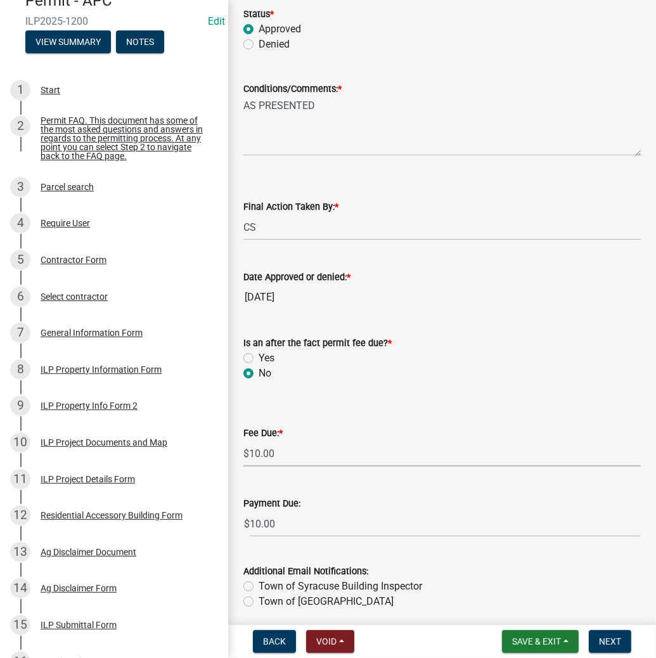
scroll to position [153, 0]
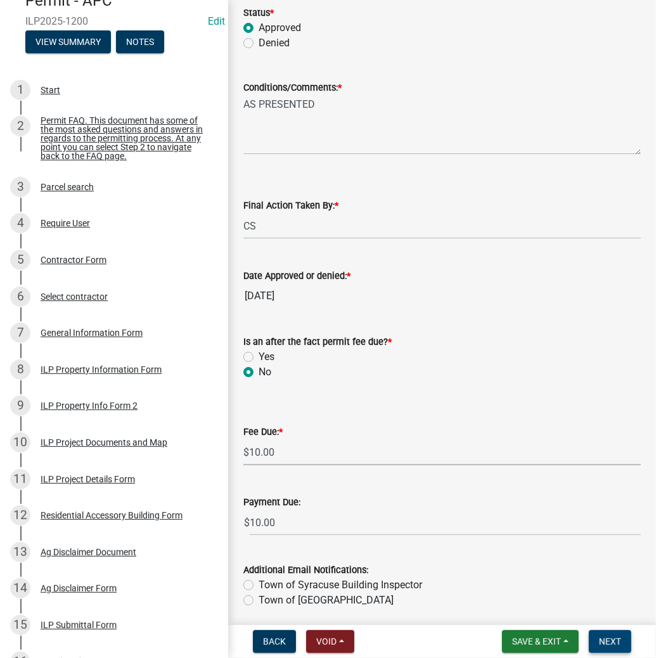
click at [612, 646] on button "Next" at bounding box center [610, 641] width 42 height 23
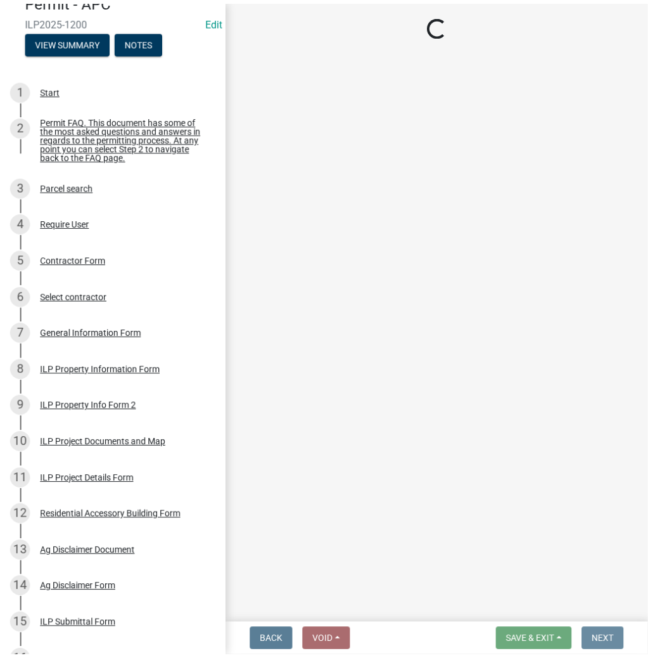
scroll to position [0, 0]
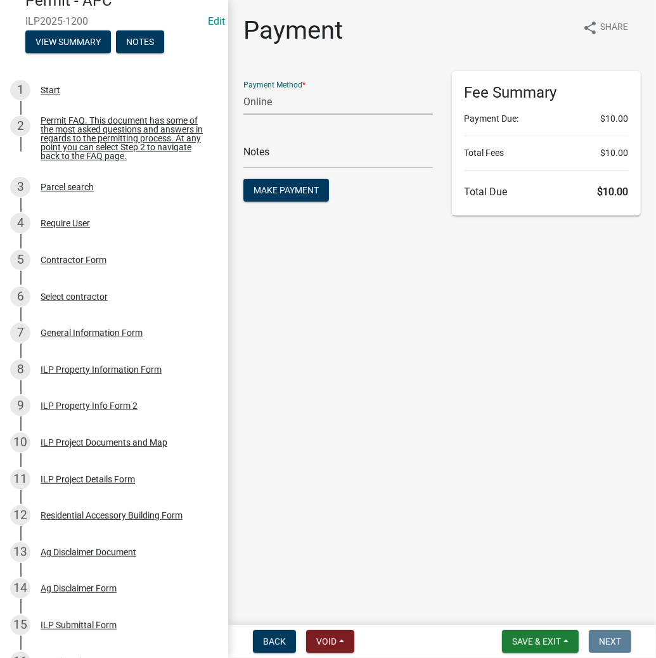
click at [275, 103] on select "Credit Card POS Check Cash Online" at bounding box center [337, 102] width 189 height 26
select select "2: 1"
click at [243, 89] on select "Credit Card POS Check Cash Online" at bounding box center [337, 102] width 189 height 26
click at [263, 155] on input "text" at bounding box center [337, 156] width 189 height 26
type input "ILP 2025-1200"
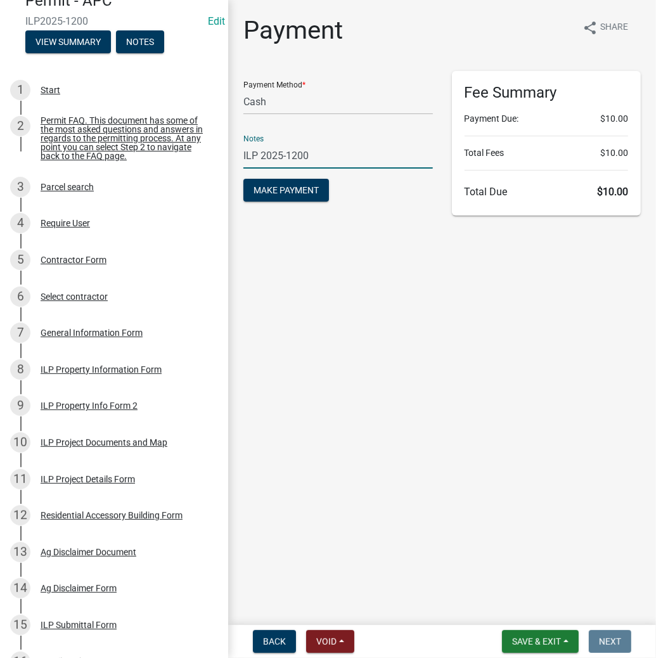
click at [243, 179] on button "Make Payment" at bounding box center [286, 190] width 86 height 23
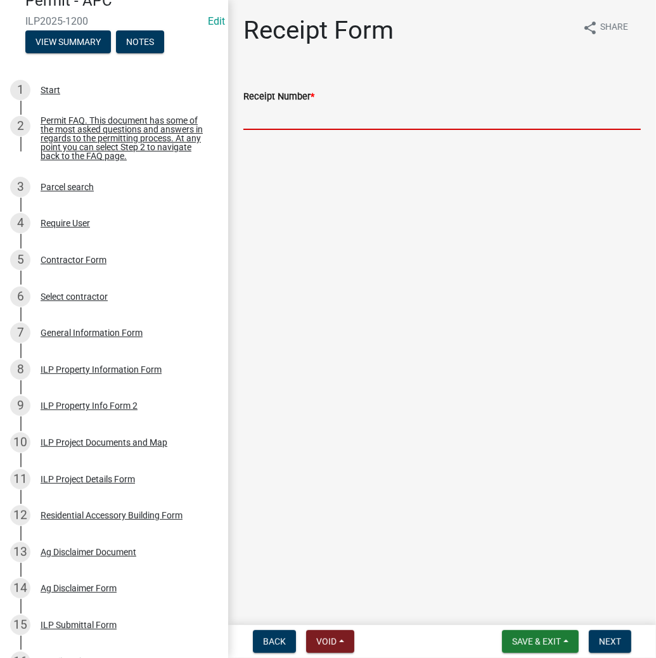
click at [333, 114] on input "Receipt Number *" at bounding box center [441, 117] width 397 height 26
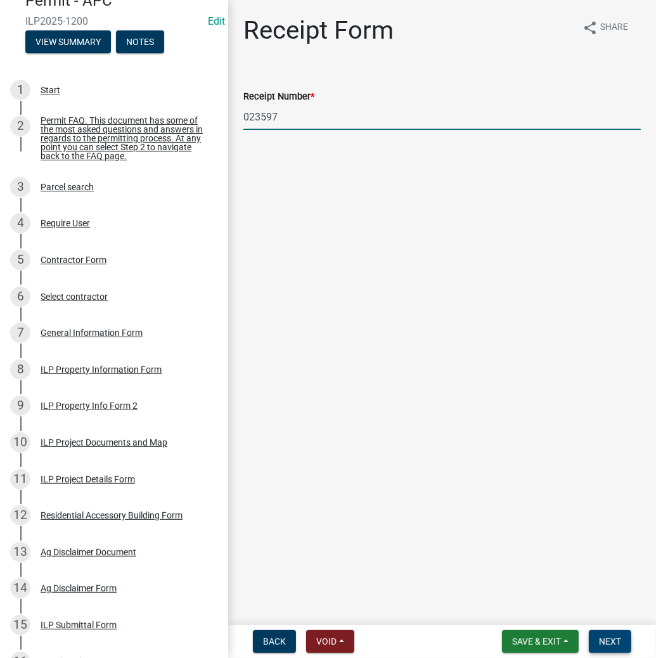
type input "023597"
click at [615, 646] on button "Next" at bounding box center [610, 641] width 42 height 23
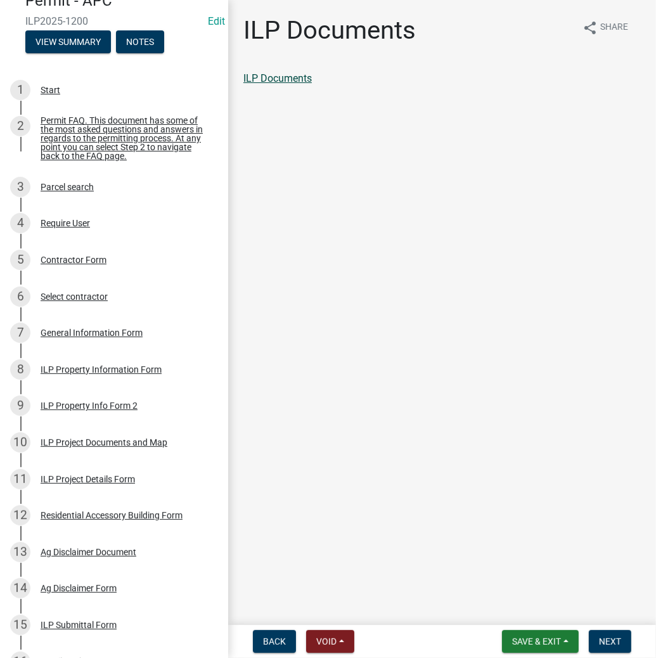
click at [299, 77] on link "ILP Documents" at bounding box center [277, 78] width 68 height 12
click at [620, 634] on button "Next" at bounding box center [610, 641] width 42 height 23
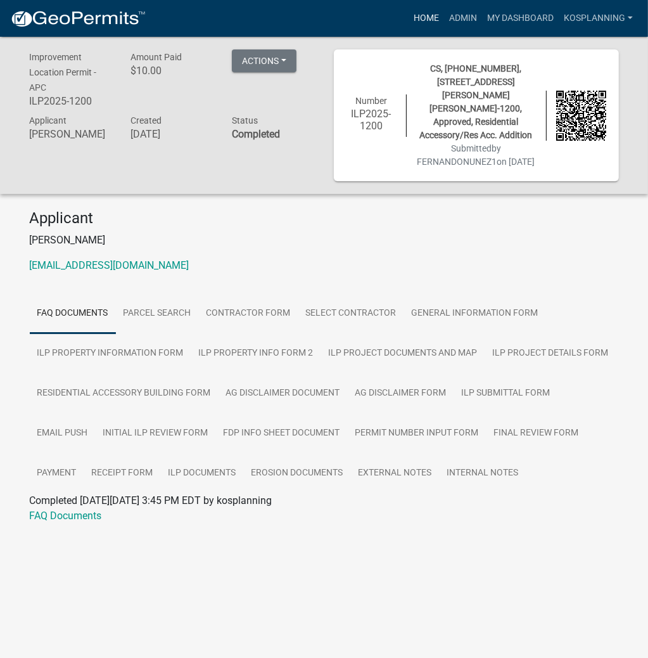
click at [421, 15] on link "Home" at bounding box center [426, 18] width 35 height 24
